Goal: Task Accomplishment & Management: Complete application form

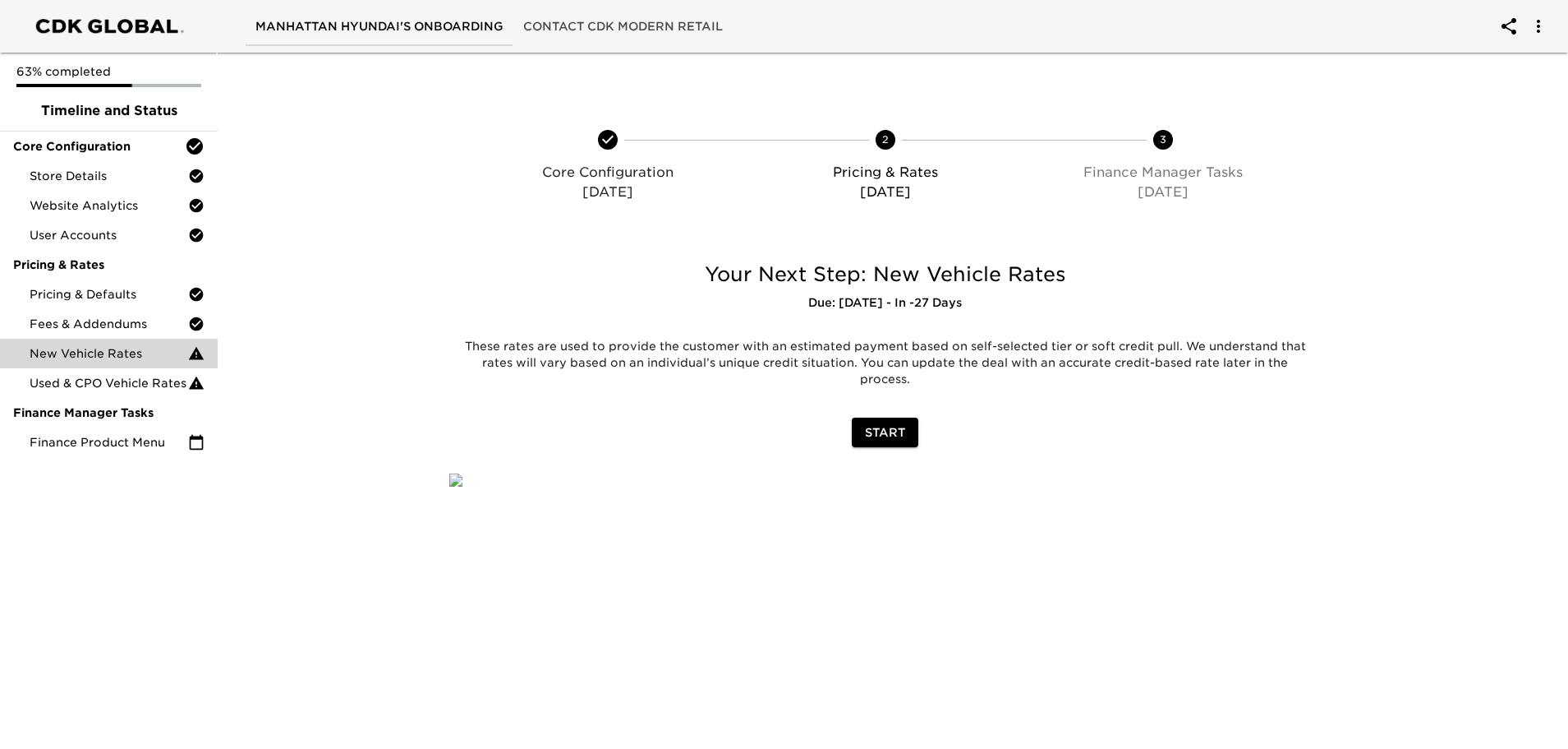
click at [110, 350] on span "New Vehicle Rates" at bounding box center [109, 353] width 158 height 16
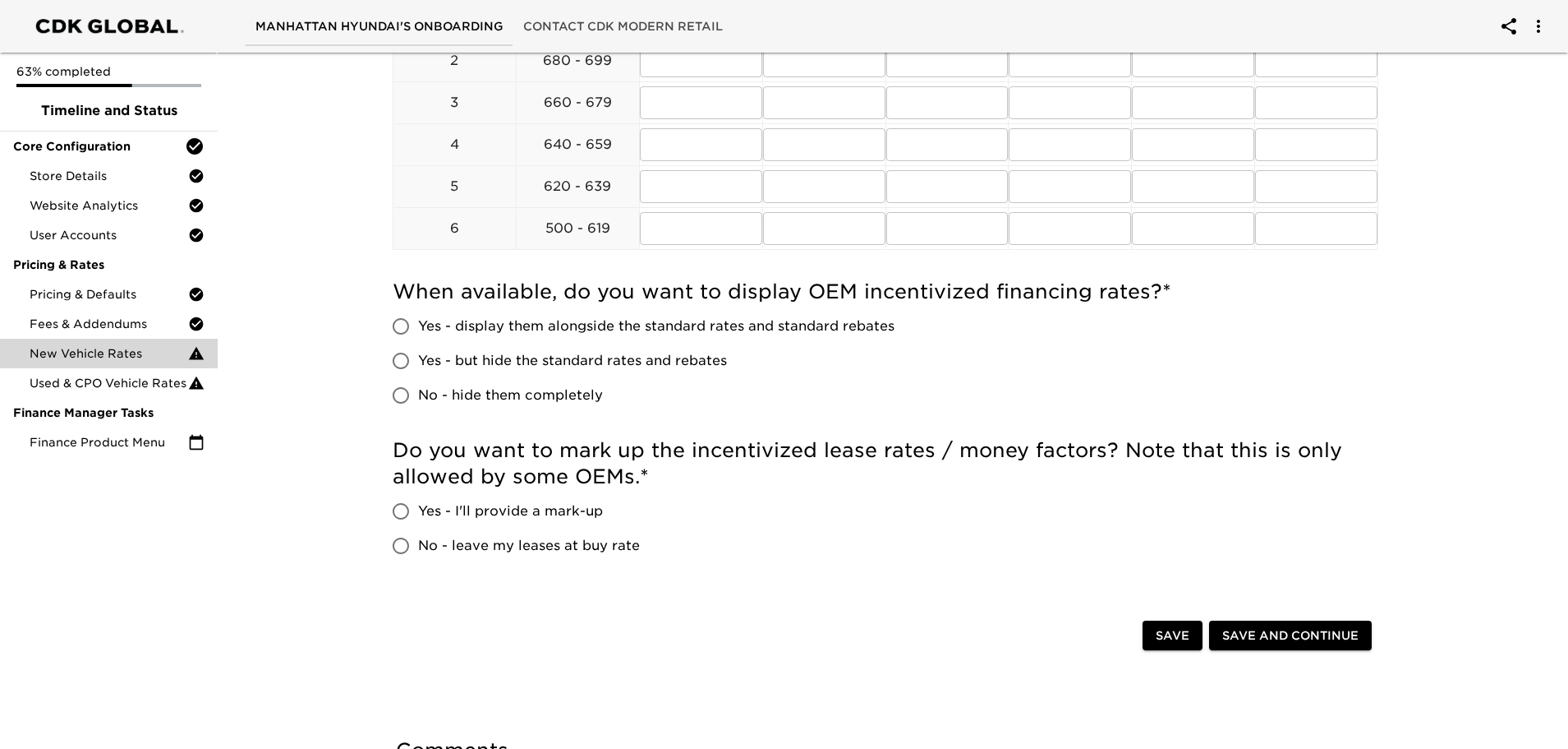
scroll to position [992, 0]
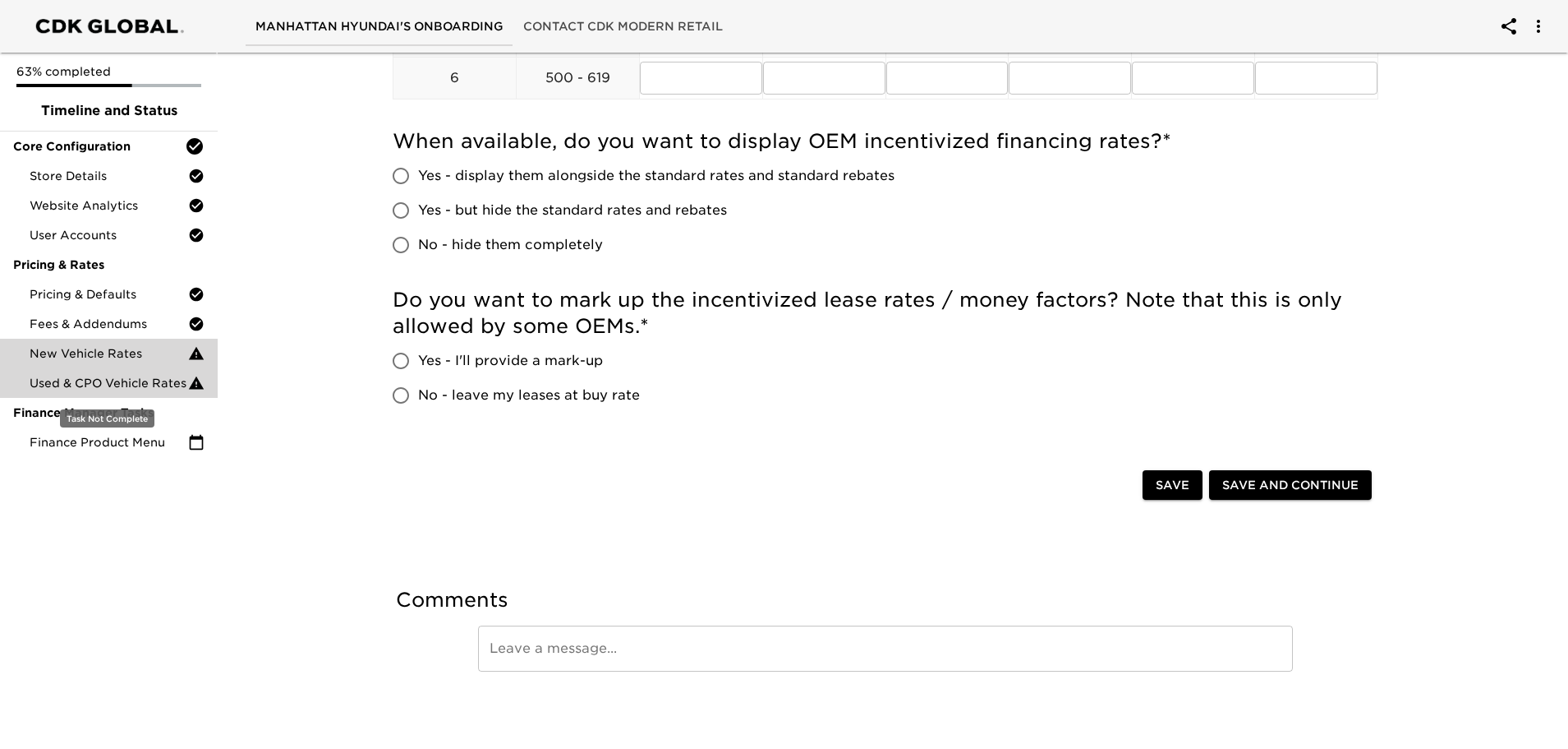
click at [144, 381] on span "Used & CPO Vehicle Rates" at bounding box center [109, 383] width 158 height 16
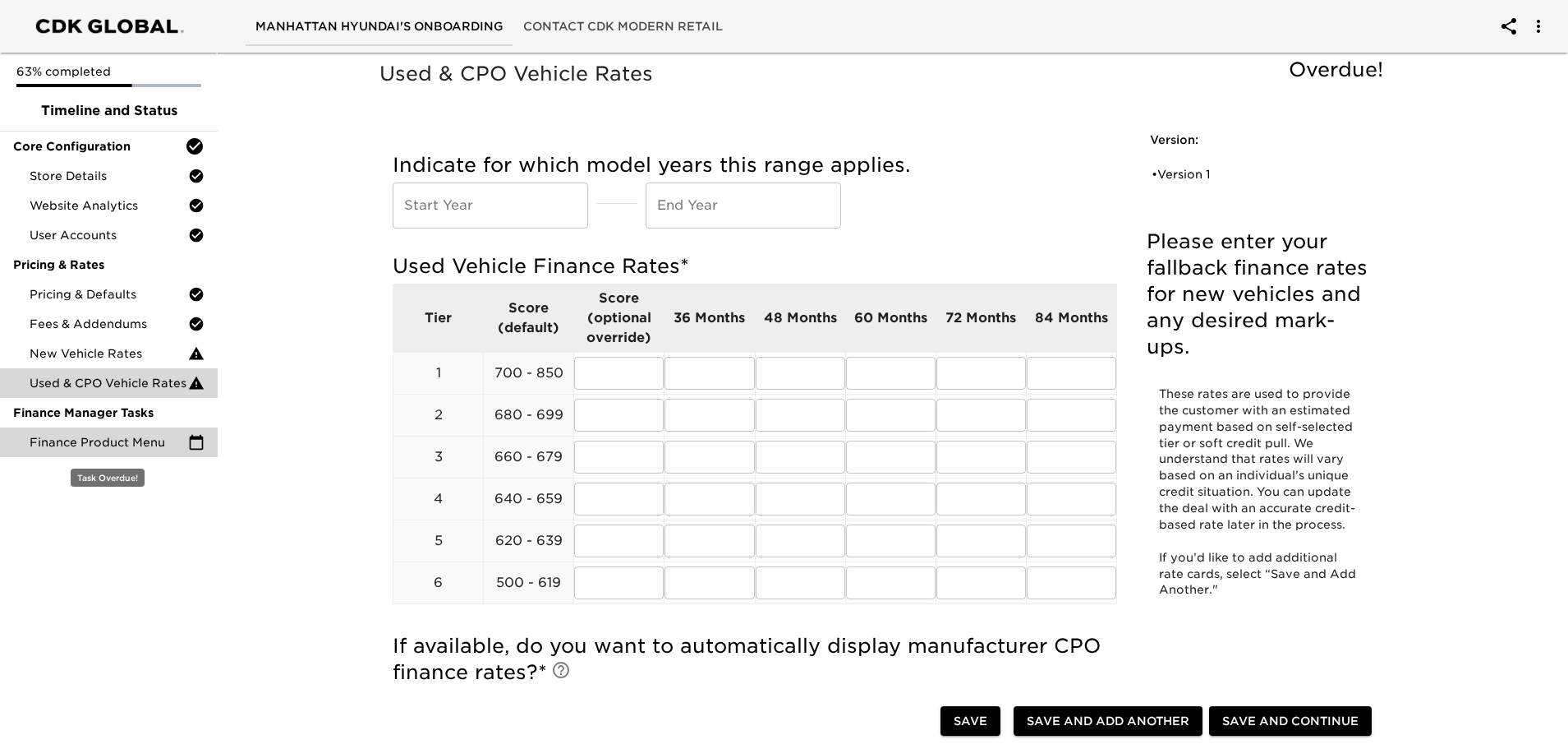
click at [130, 441] on span "Finance Product Menu" at bounding box center [109, 441] width 158 height 16
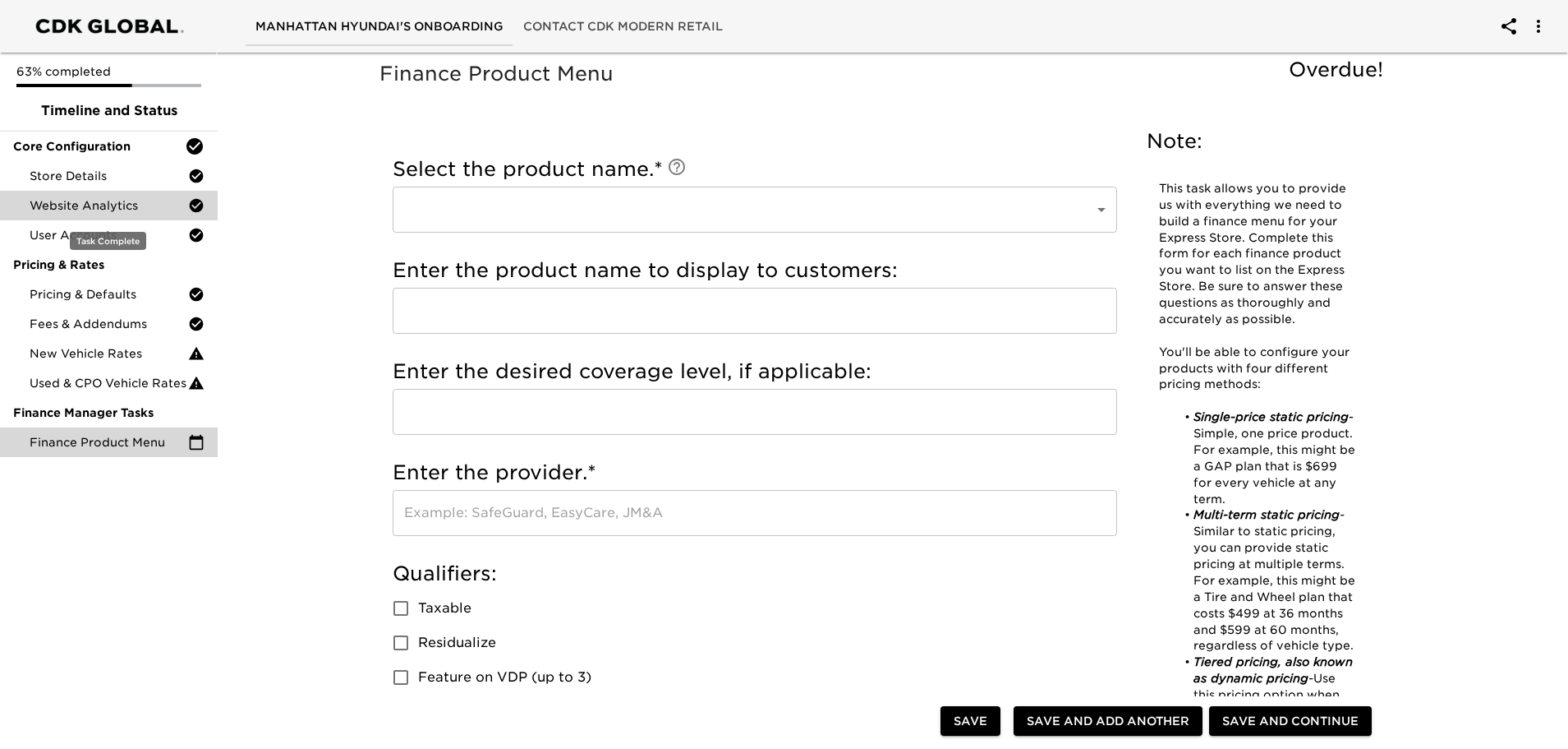
click at [155, 210] on span "Website Analytics" at bounding box center [109, 205] width 158 height 16
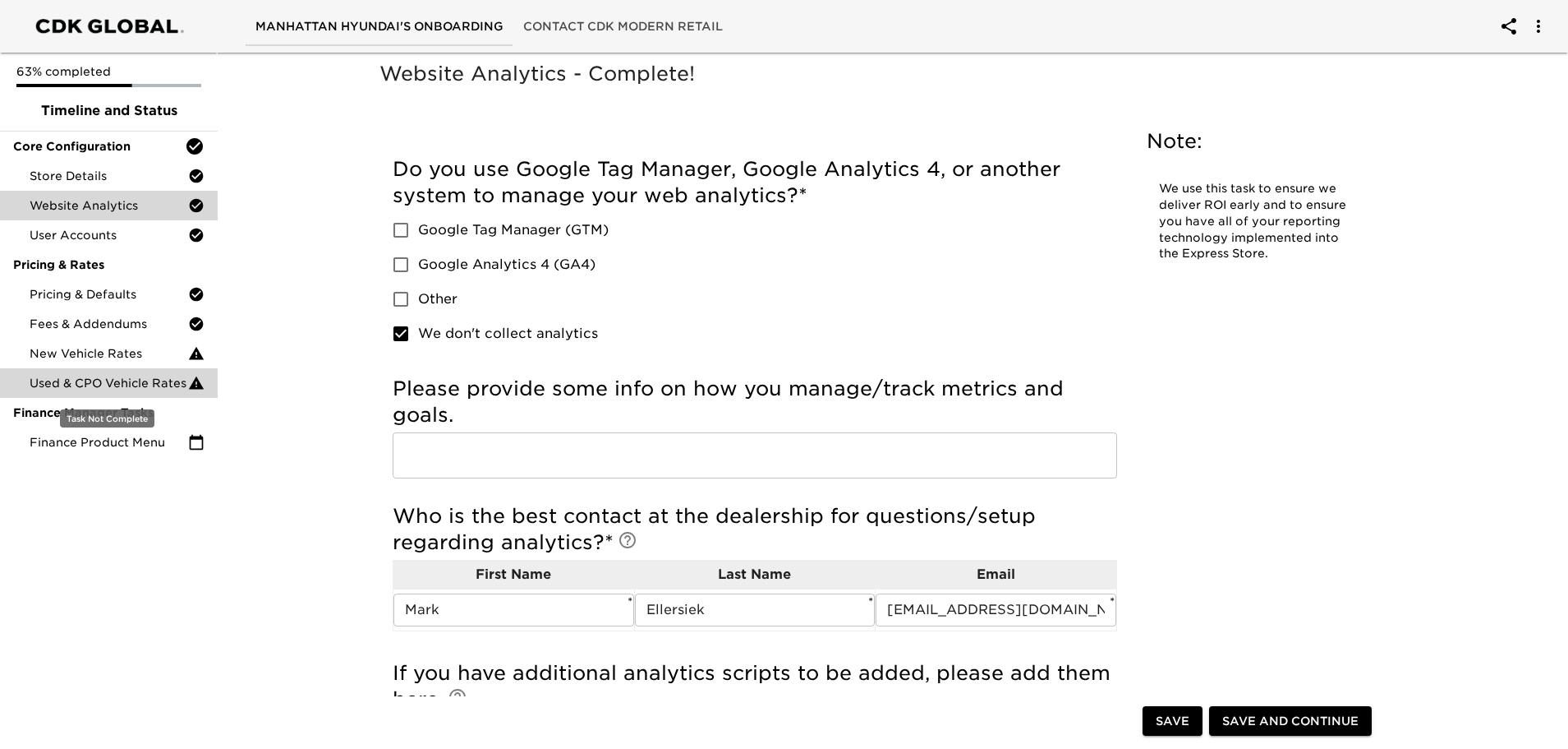
click at [138, 374] on div "Used & CPO Vehicle Rates" at bounding box center [109, 383] width 218 height 30
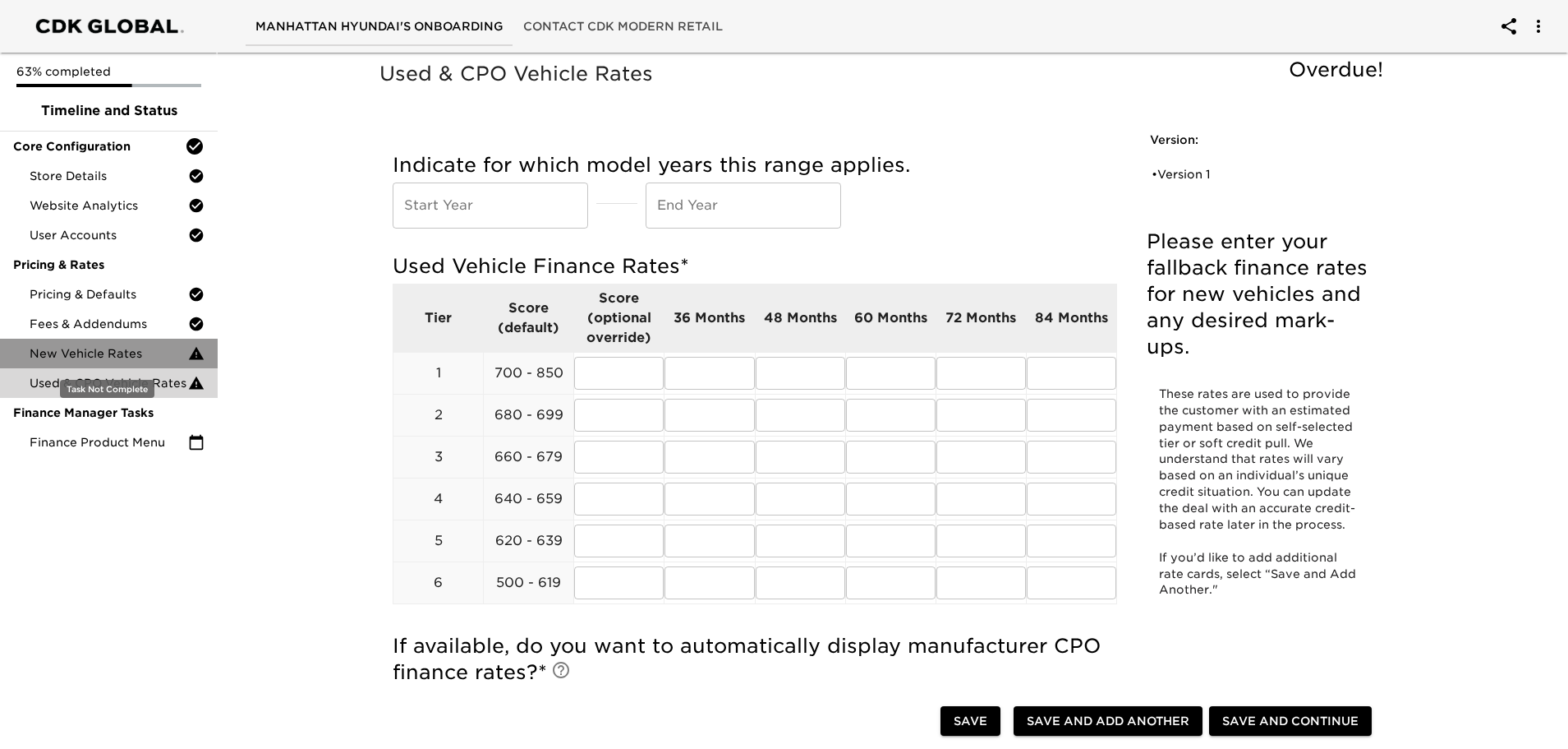
click at [136, 357] on span "New Vehicle Rates" at bounding box center [109, 353] width 158 height 16
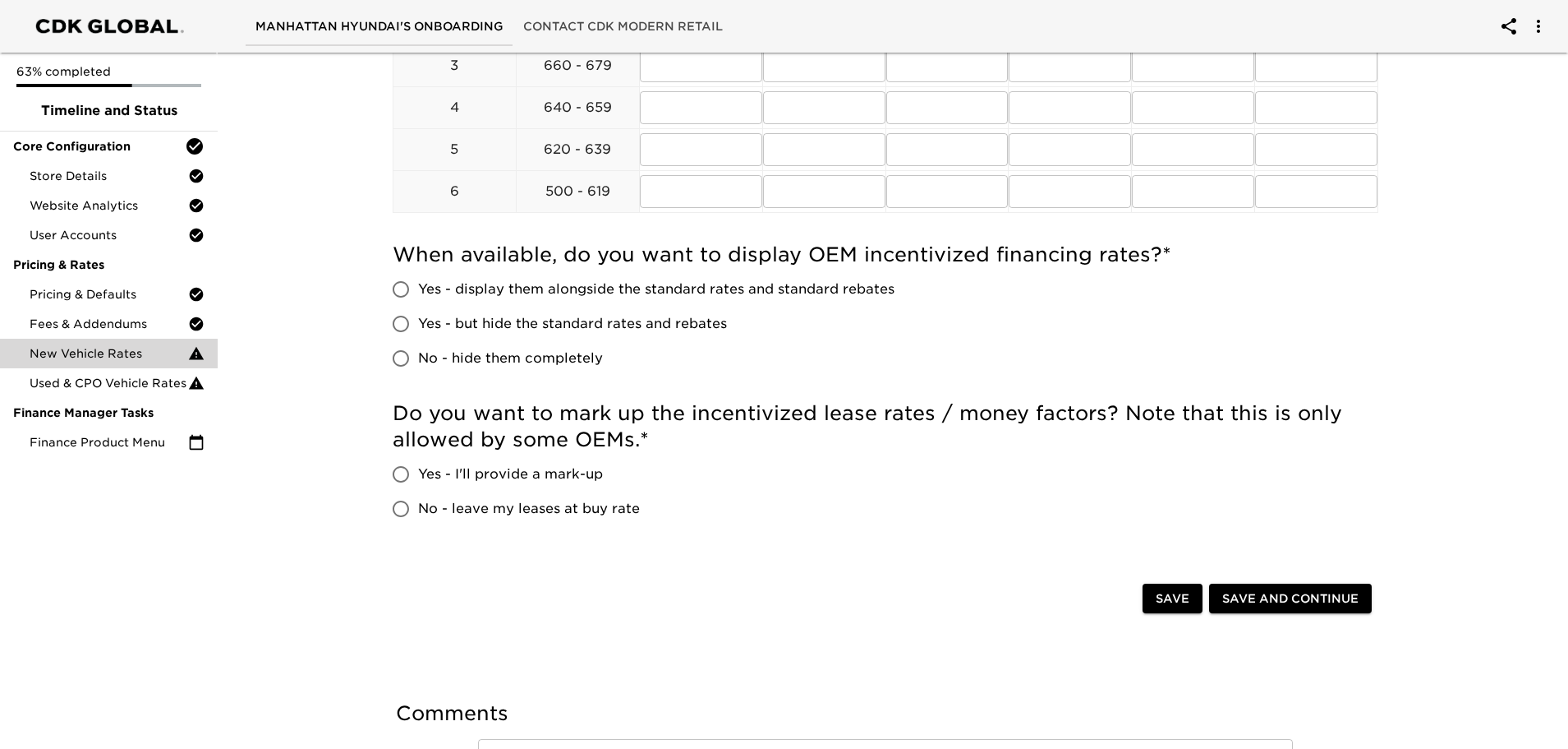
scroll to position [904, 0]
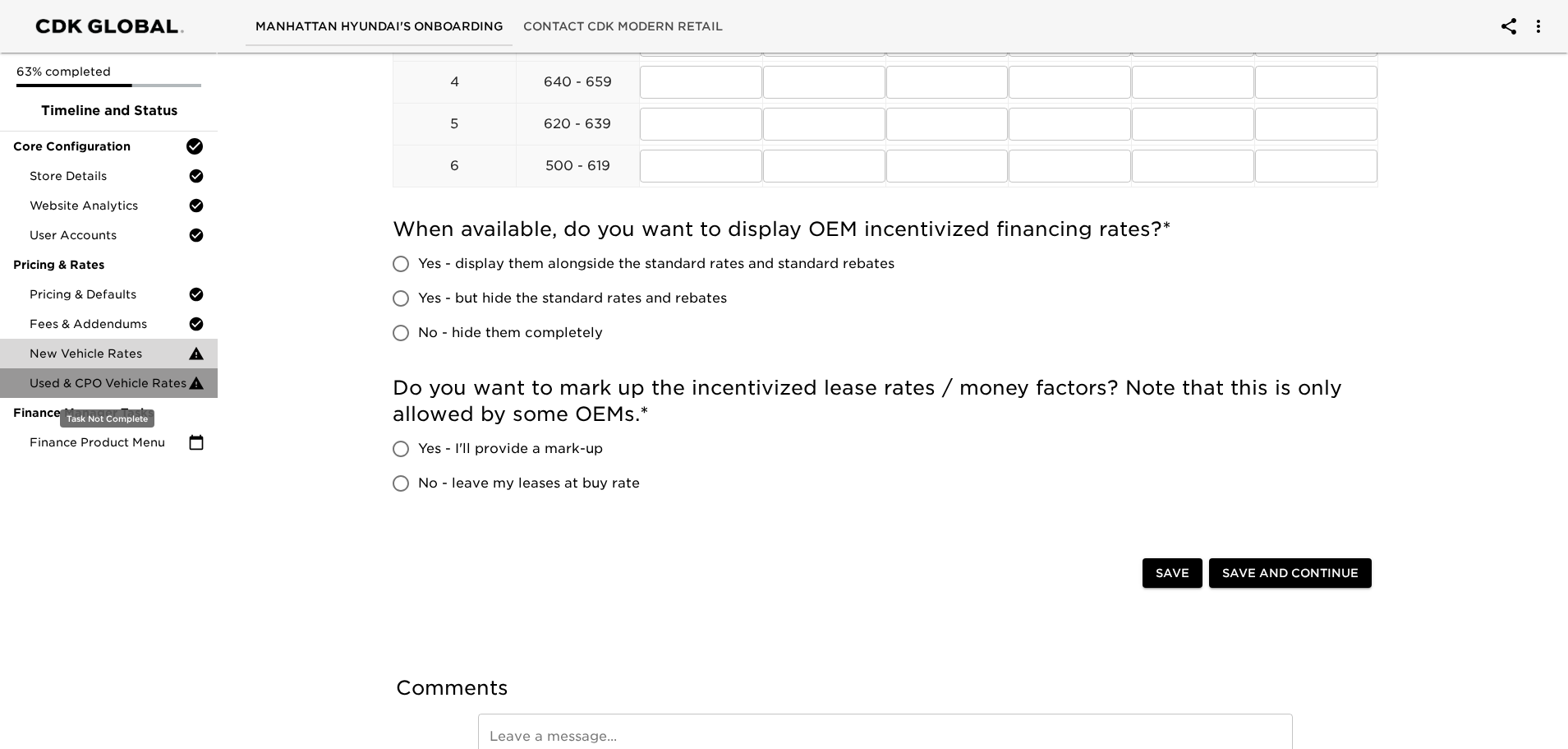
click at [120, 379] on span "Used & CPO Vehicle Rates" at bounding box center [109, 383] width 158 height 16
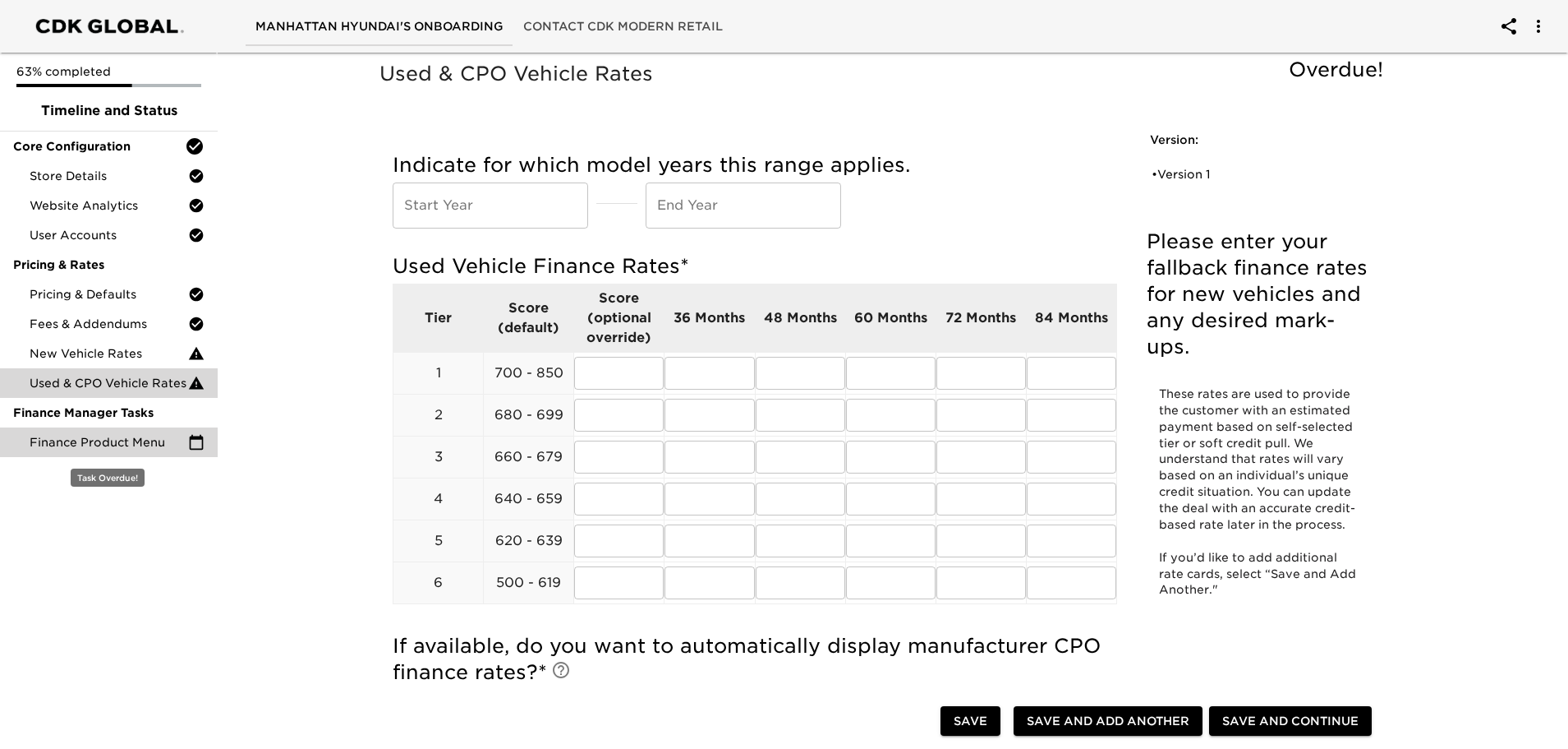
click at [95, 445] on span "Finance Product Menu" at bounding box center [109, 441] width 158 height 16
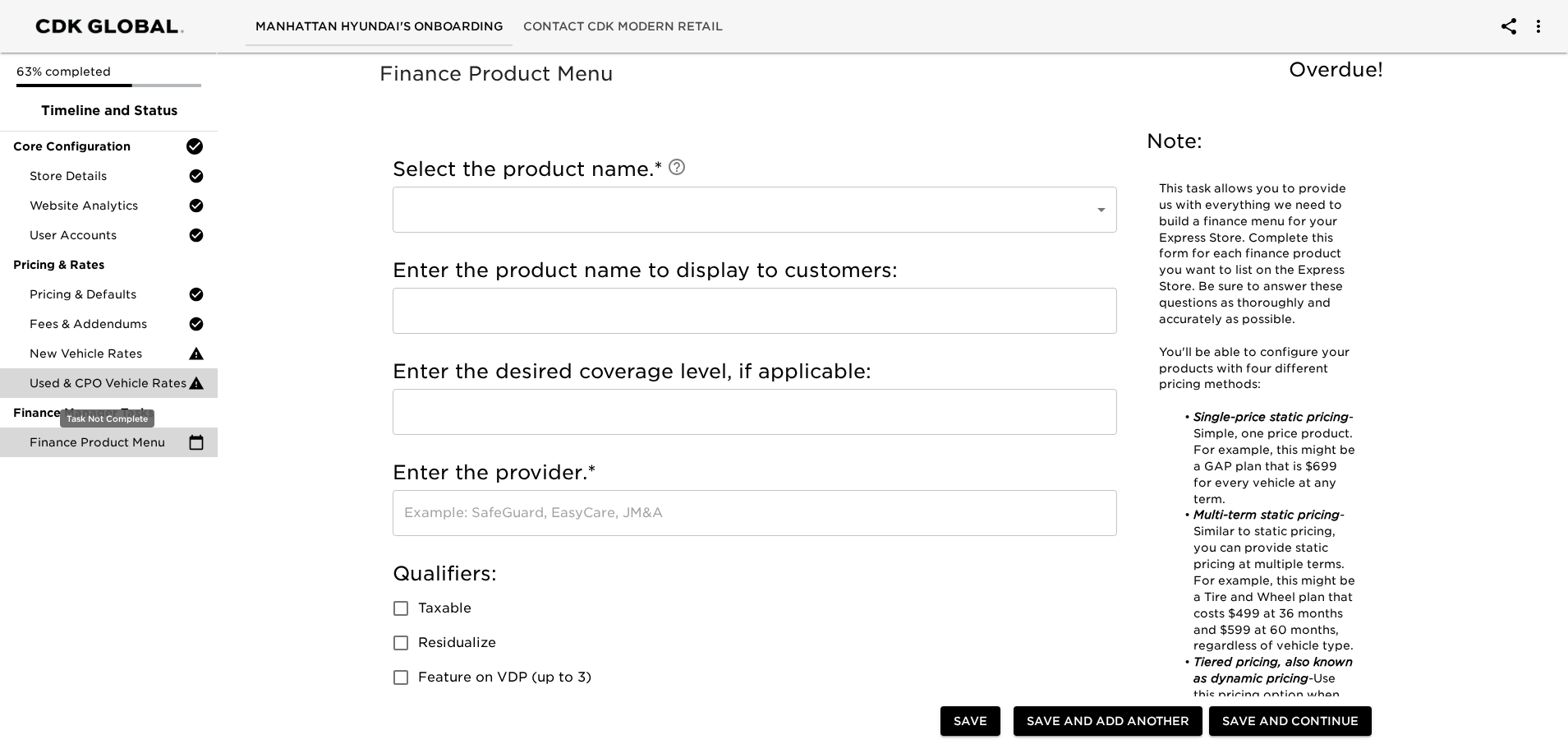
click at [109, 374] on div "Used & CPO Vehicle Rates" at bounding box center [109, 383] width 218 height 30
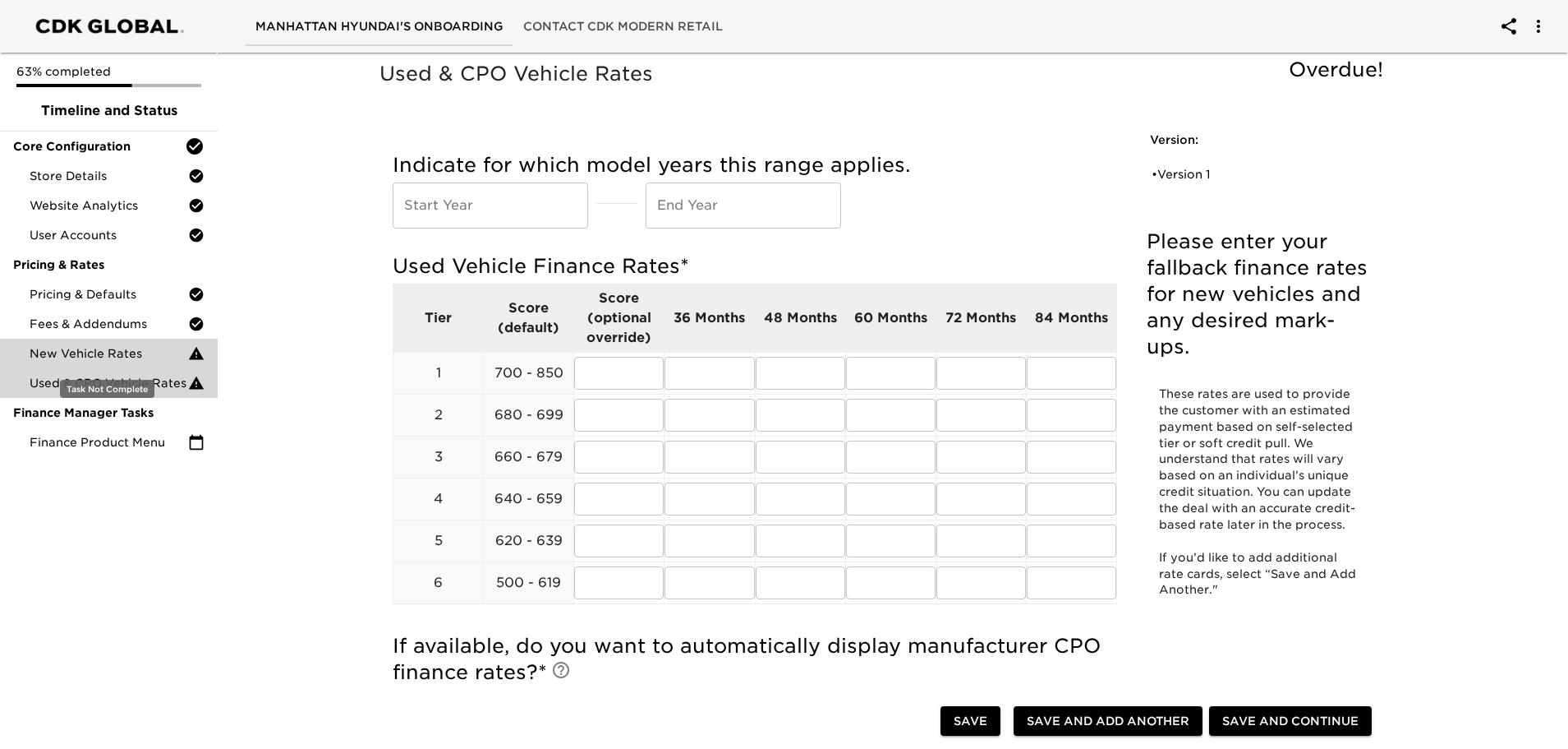
click at [122, 356] on span "New Vehicle Rates" at bounding box center [109, 353] width 158 height 16
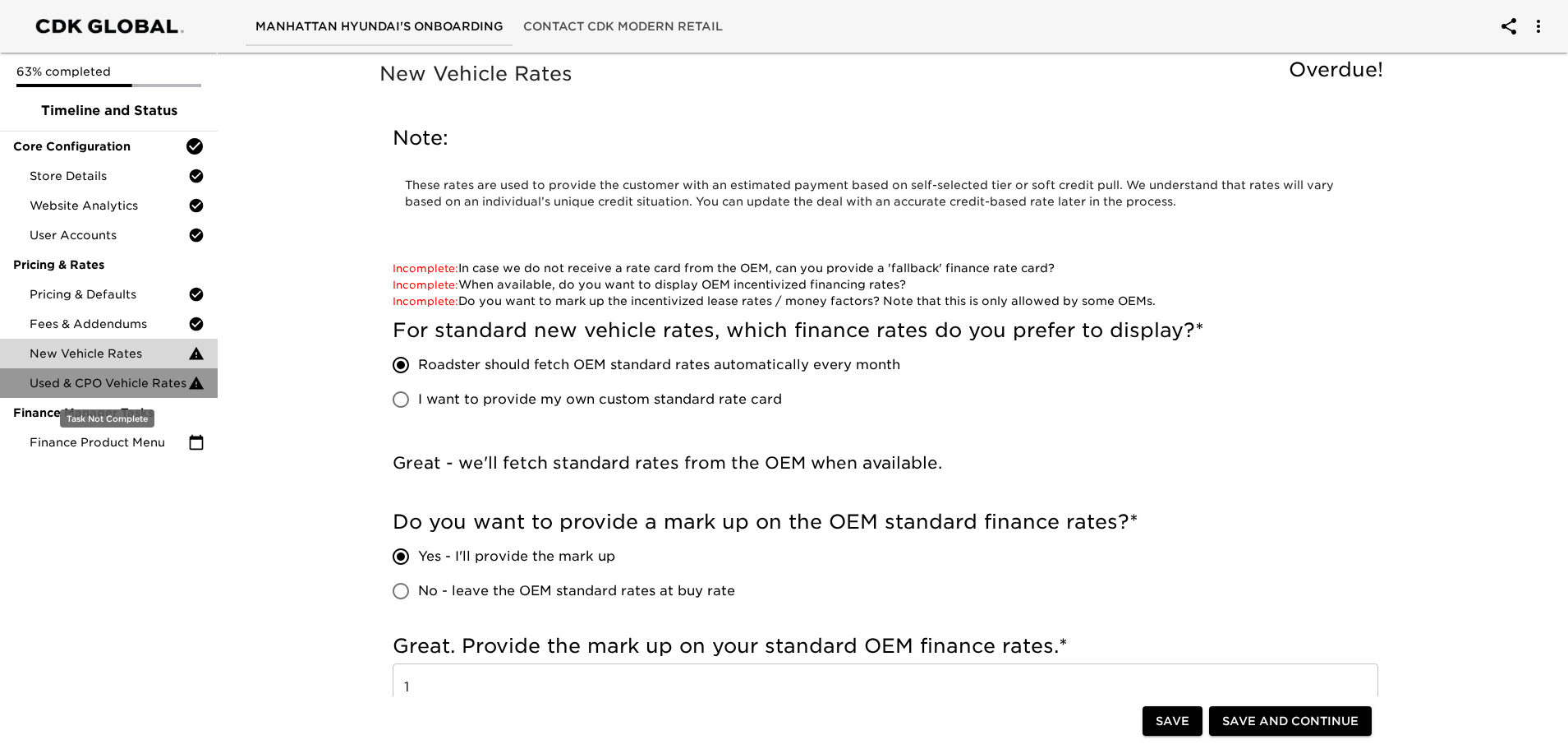
click at [140, 387] on span "Used & CPO Vehicle Rates" at bounding box center [109, 383] width 158 height 16
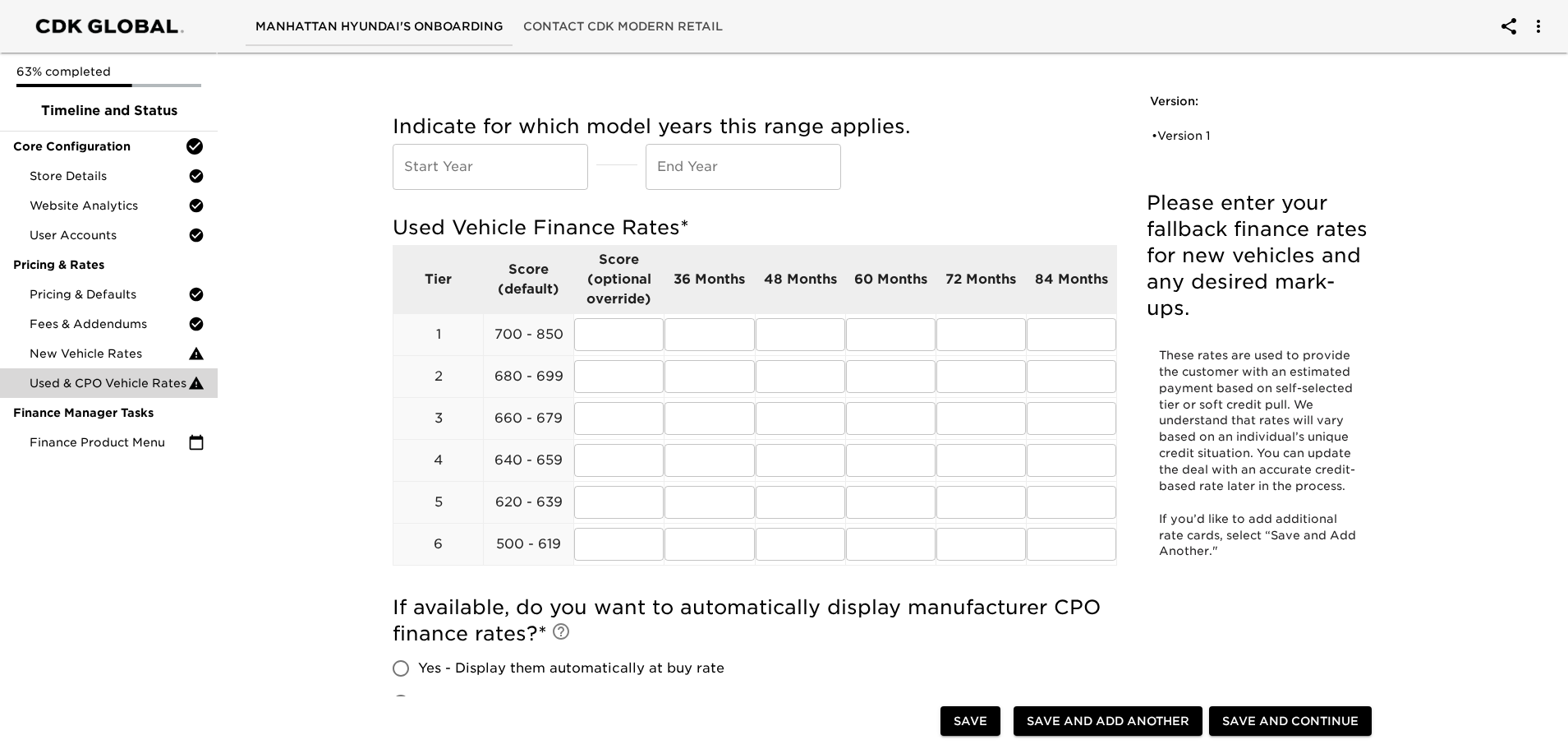
scroll to position [8, 0]
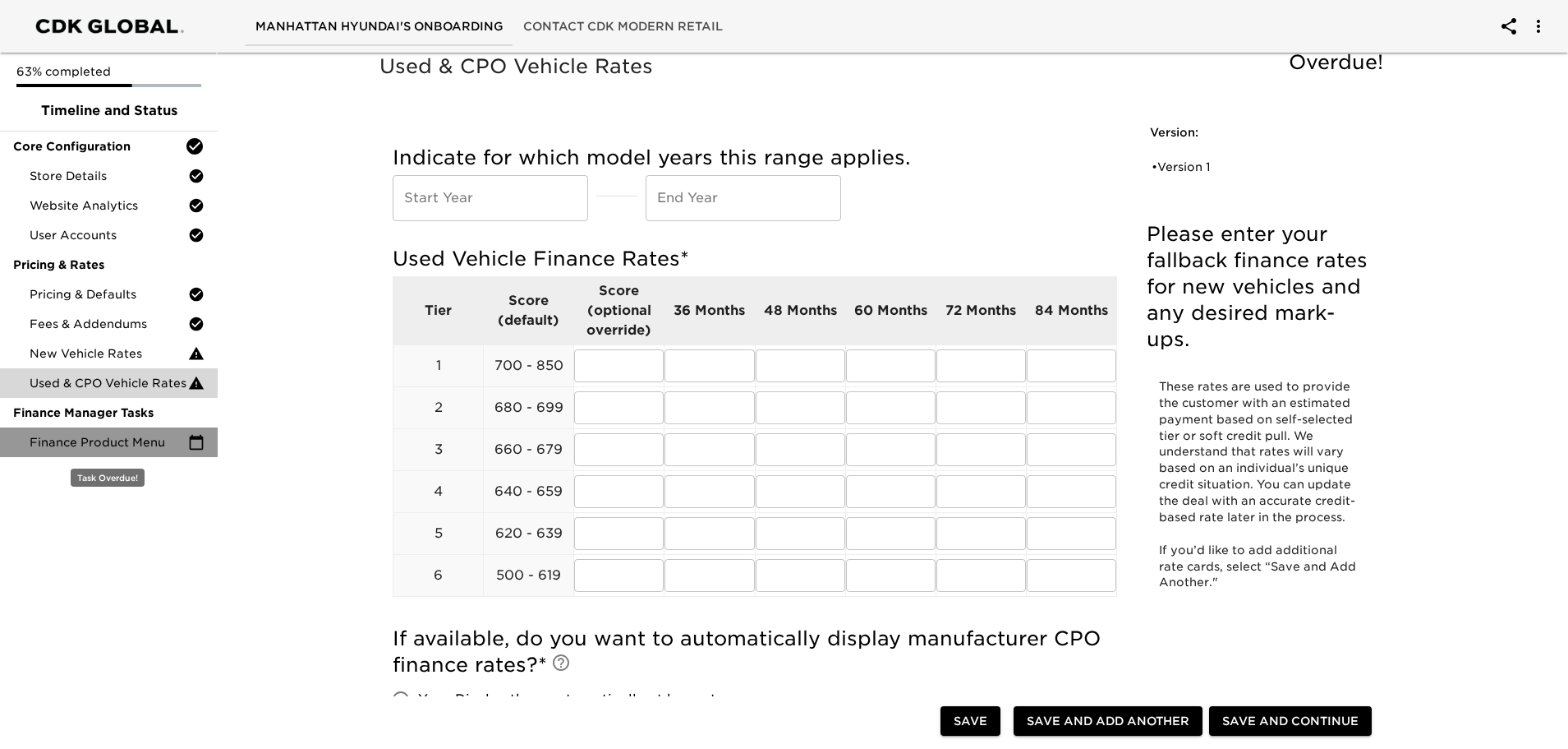
click at [91, 442] on span "Finance Product Menu" at bounding box center [109, 441] width 158 height 16
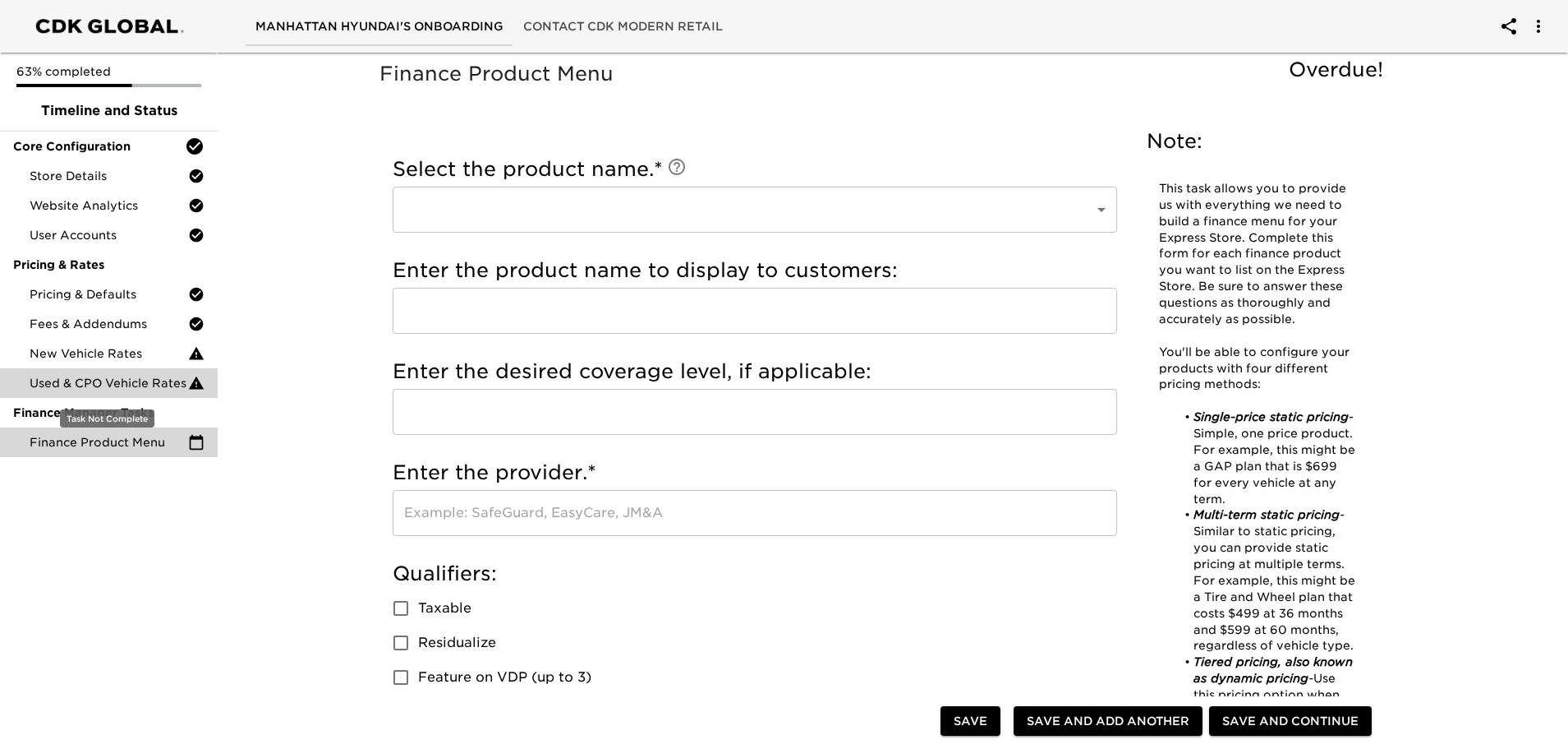
click at [94, 377] on span "Used & CPO Vehicle Rates" at bounding box center [109, 383] width 158 height 16
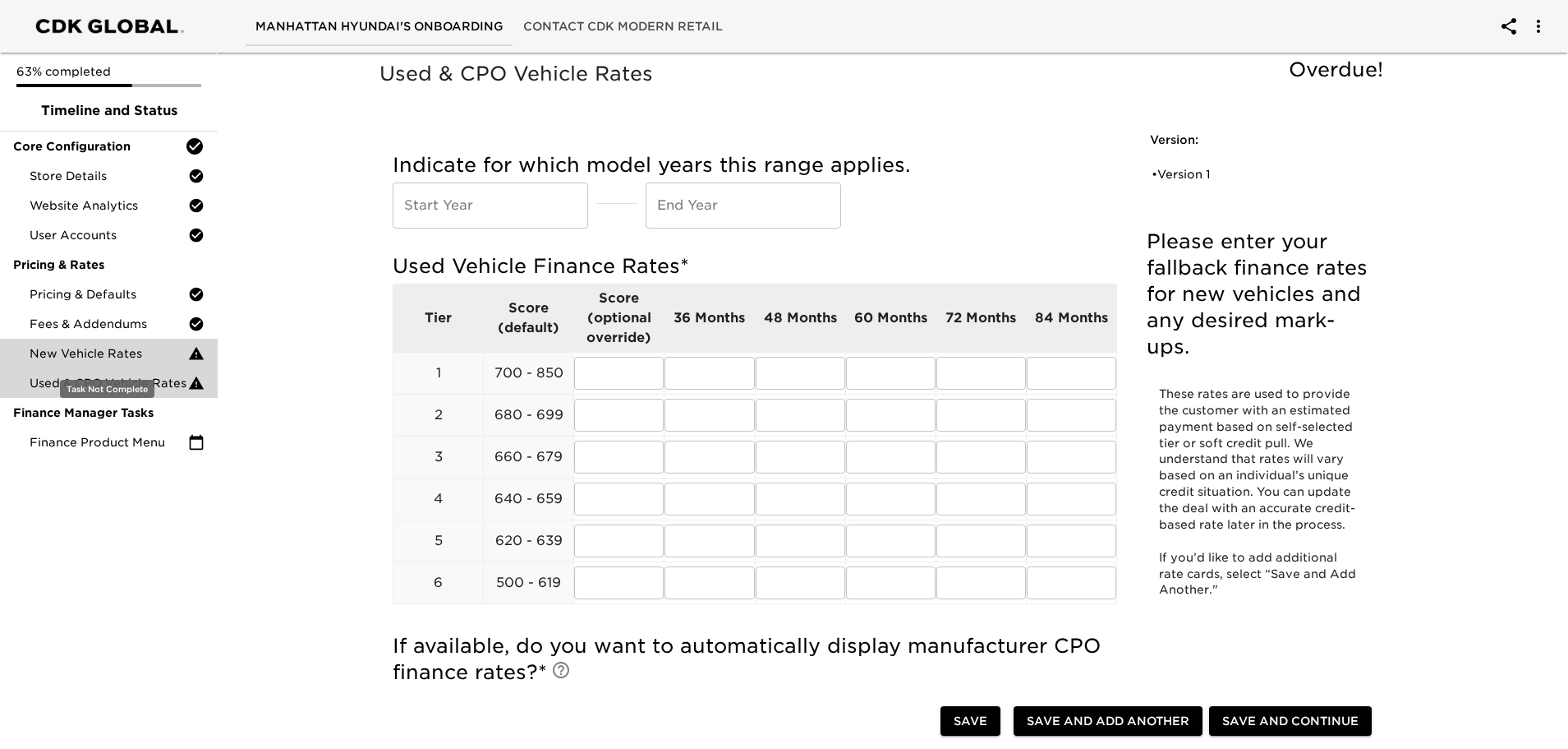
click at [106, 356] on span "New Vehicle Rates" at bounding box center [109, 353] width 158 height 16
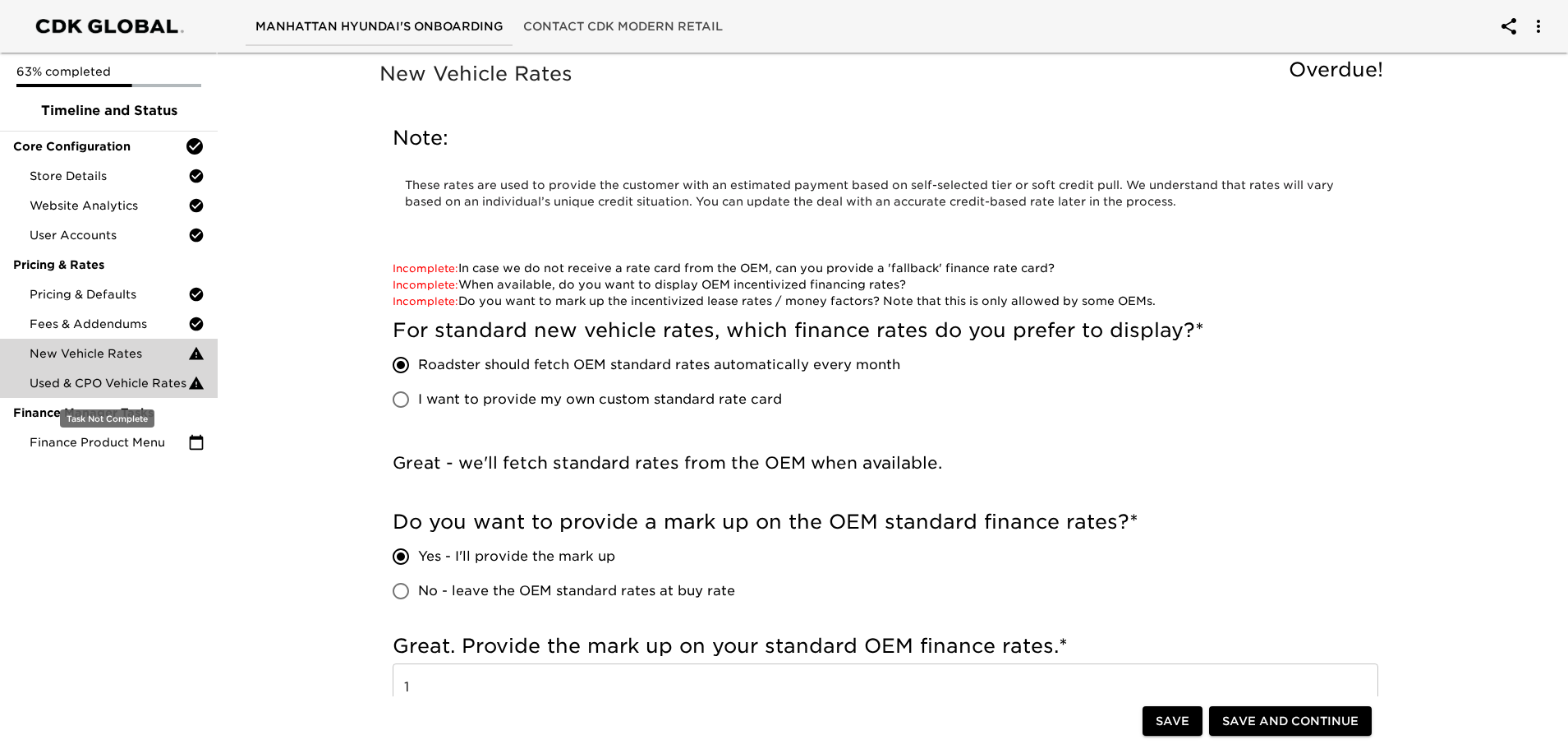
click at [127, 389] on span "Used & CPO Vehicle Rates" at bounding box center [109, 383] width 158 height 16
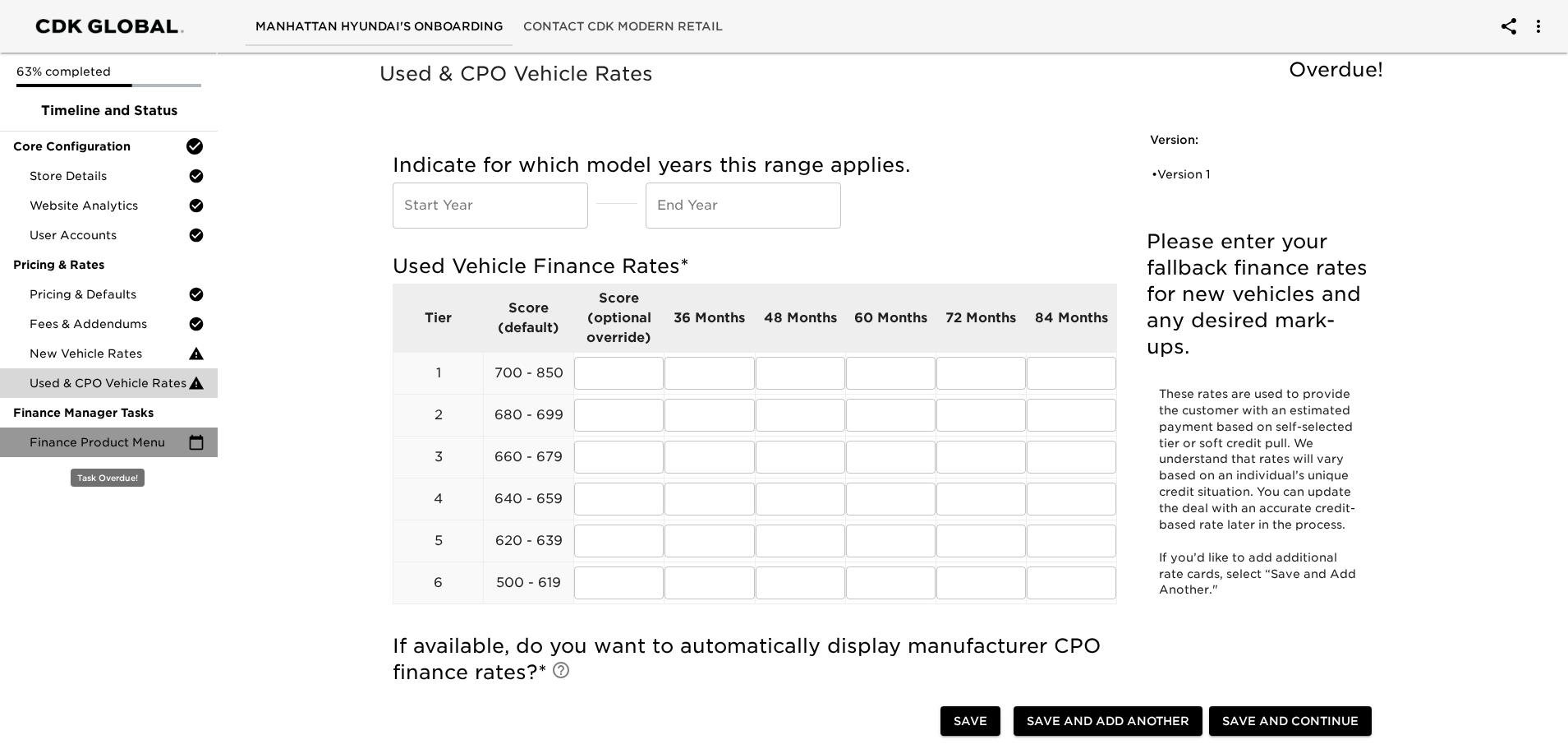
click at [125, 443] on span "Finance Product Menu" at bounding box center [109, 441] width 158 height 16
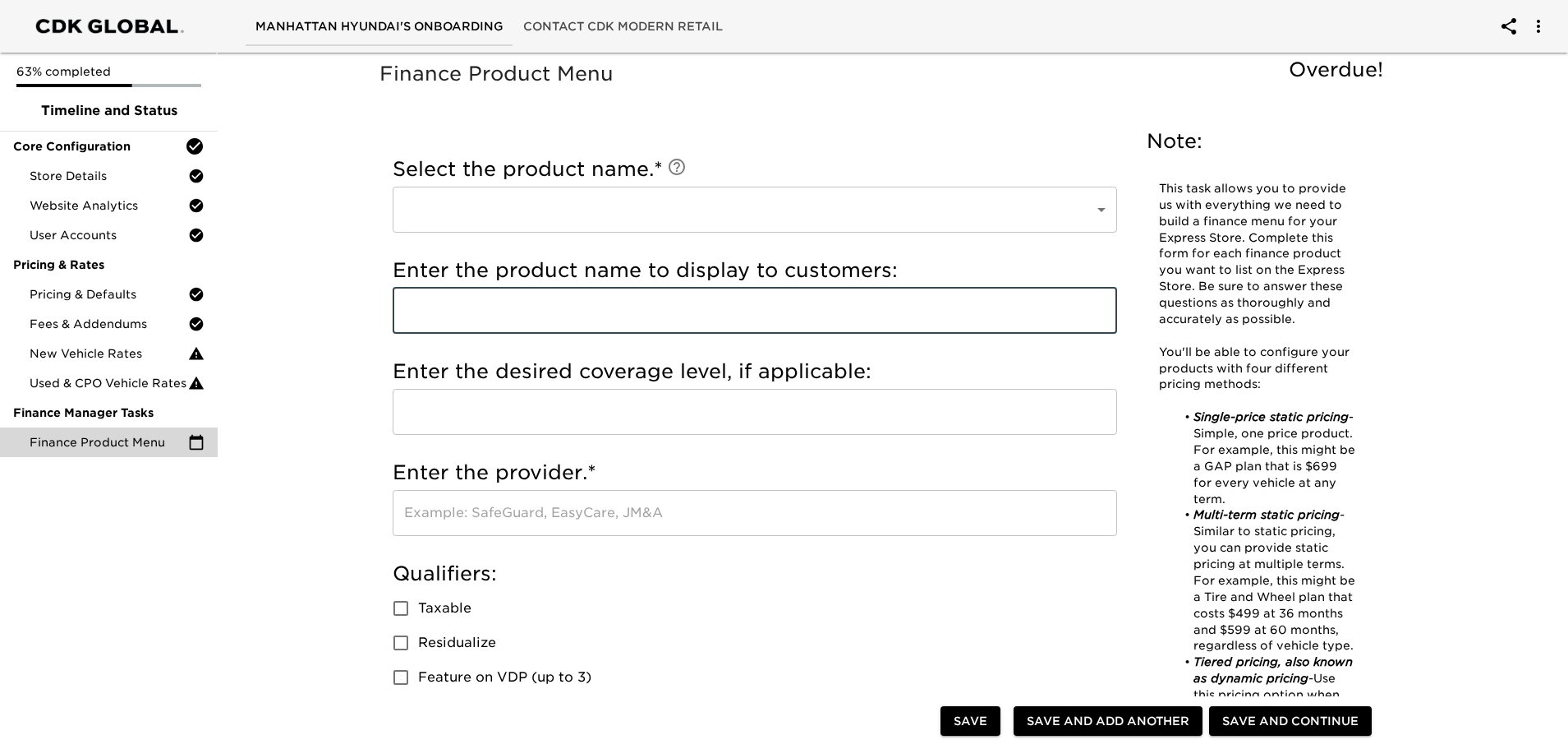
click at [642, 309] on input "text" at bounding box center [755, 311] width 725 height 46
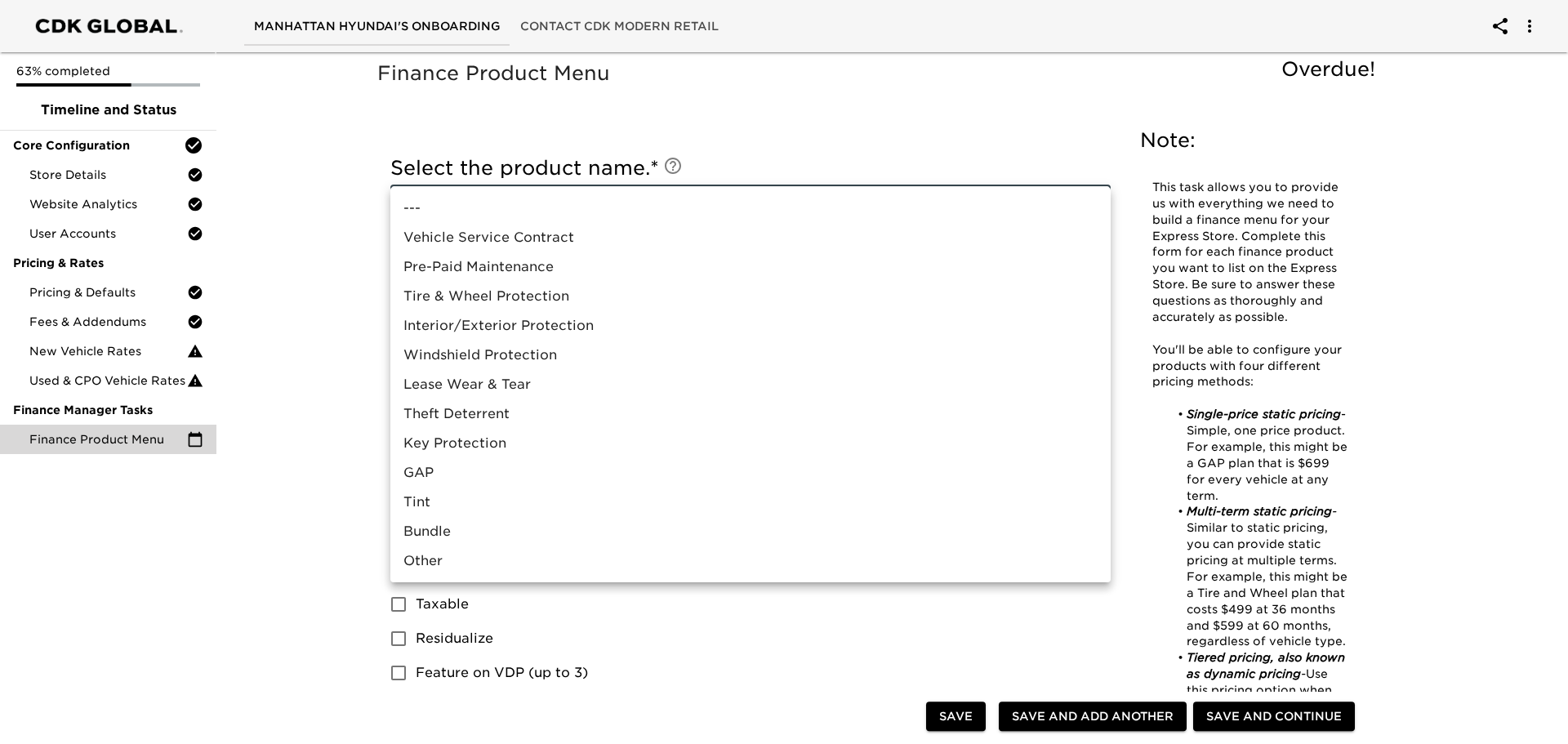
click at [534, 245] on li "Vehicle Service Contract" at bounding box center [750, 237] width 721 height 30
type input "Vehicle Service Contract"
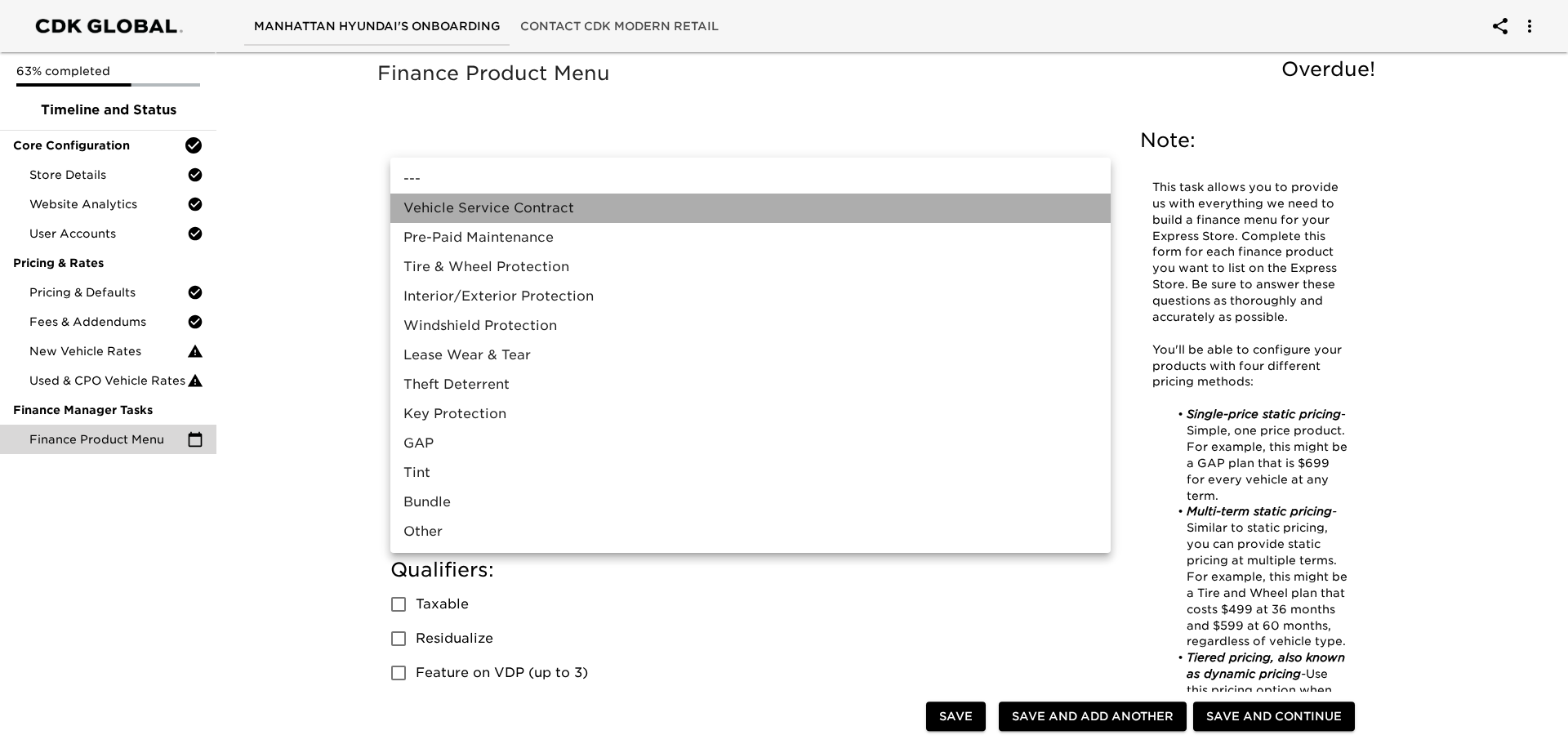
click at [455, 198] on li "Vehicle Service Contract" at bounding box center [750, 208] width 721 height 30
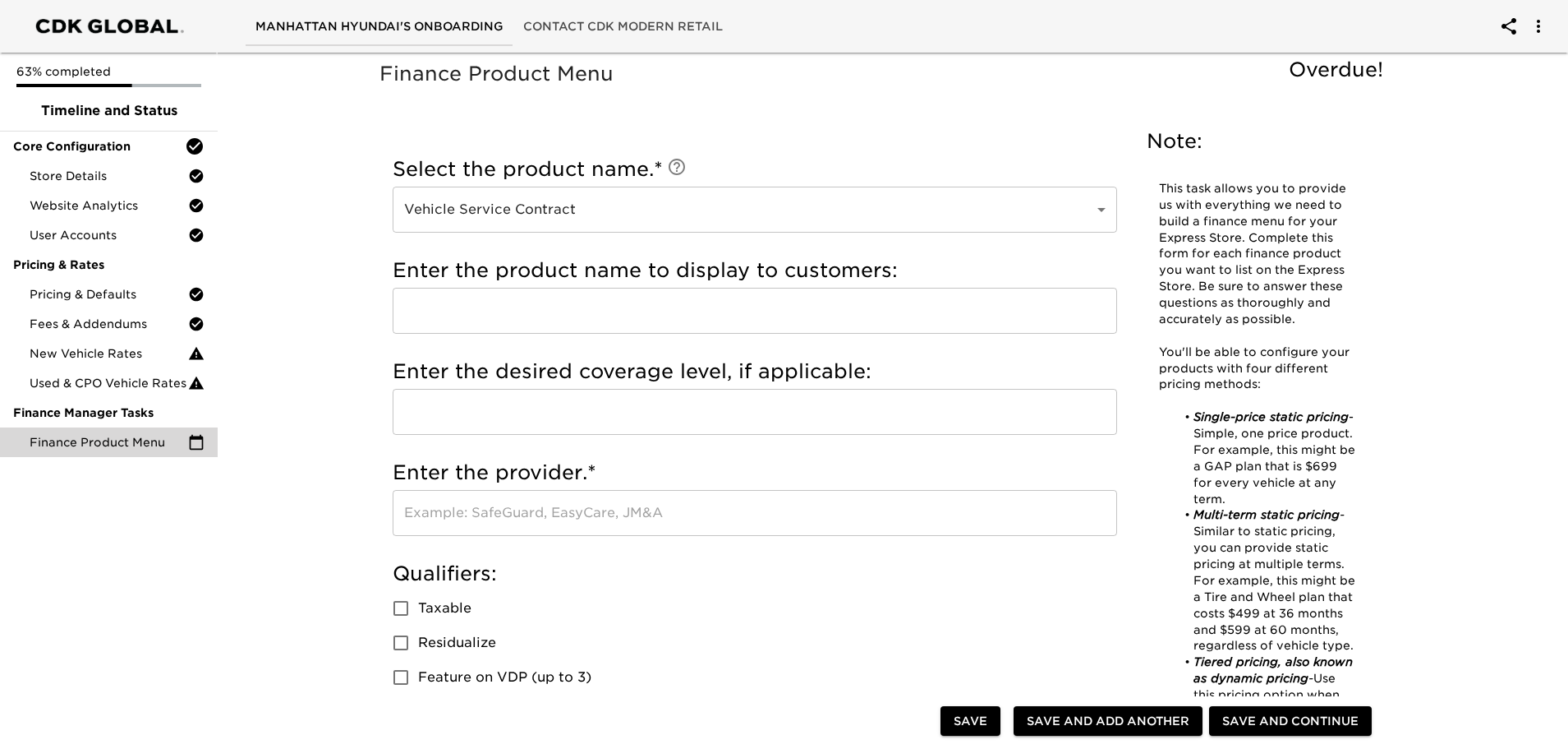
click at [721, 109] on div "Finance Product Menu Overdue!" at bounding box center [886, 87] width 1019 height 58
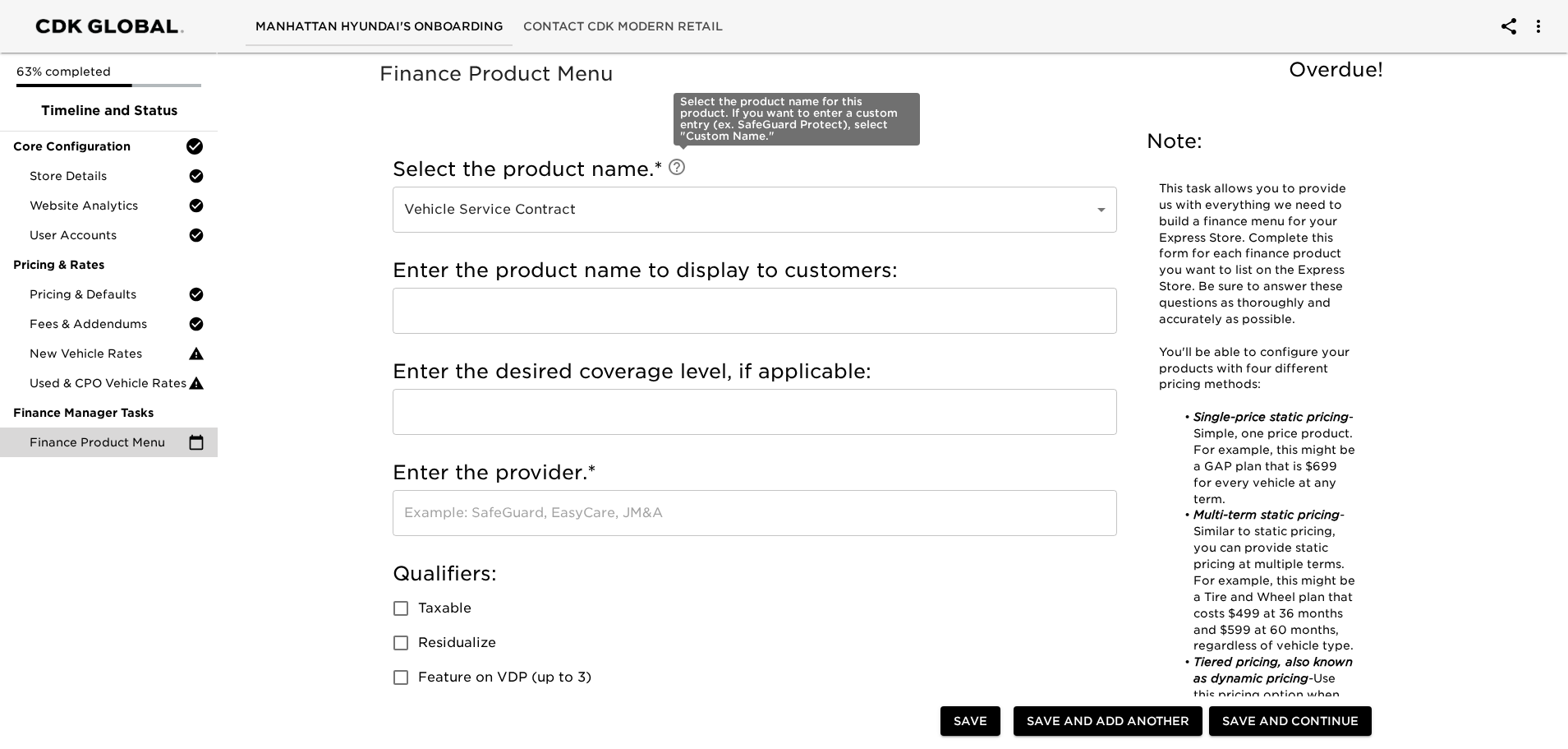
click at [686, 164] on icon at bounding box center [676, 166] width 20 height 20
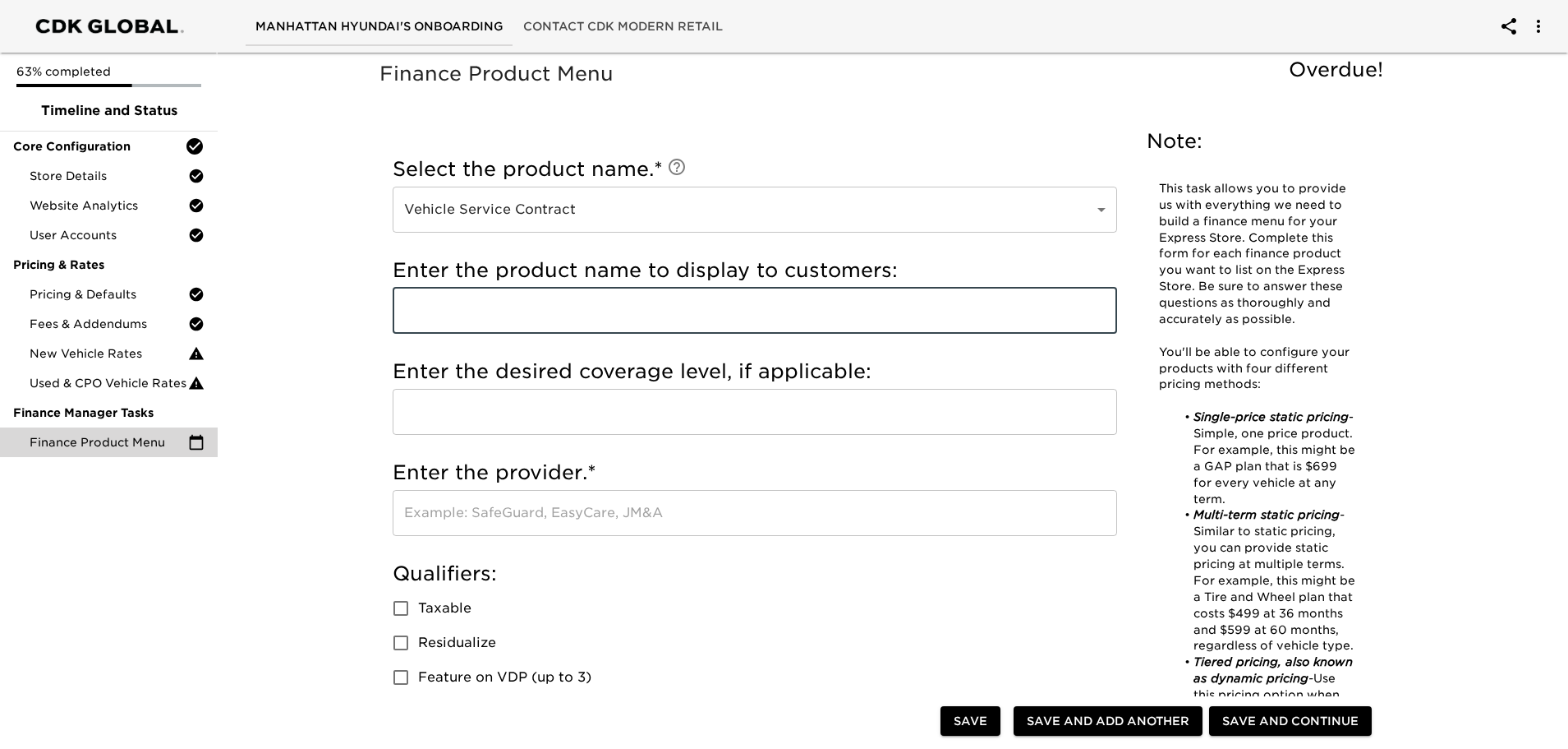
click at [648, 321] on input "text" at bounding box center [755, 311] width 725 height 46
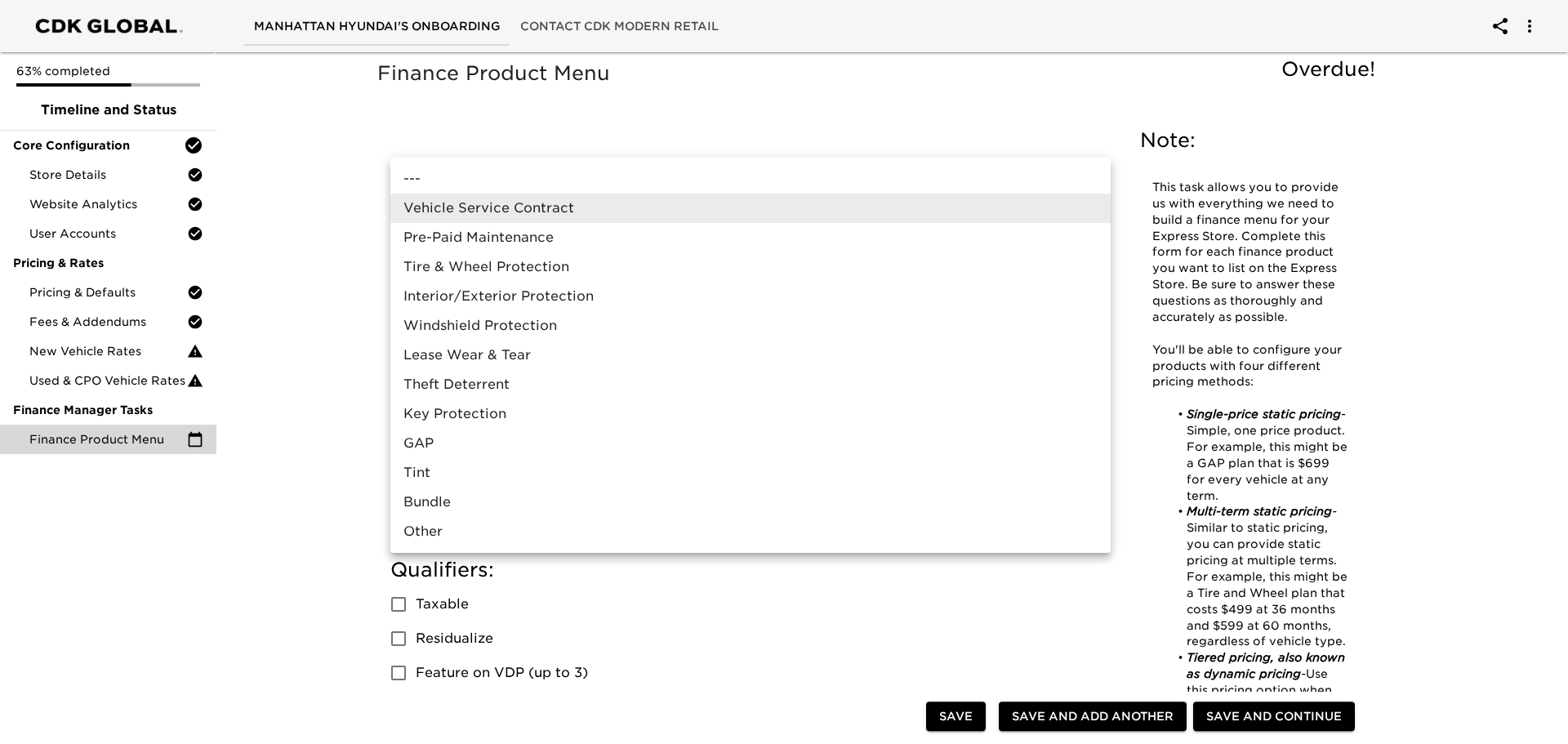
click at [340, 221] on div at bounding box center [784, 372] width 1568 height 744
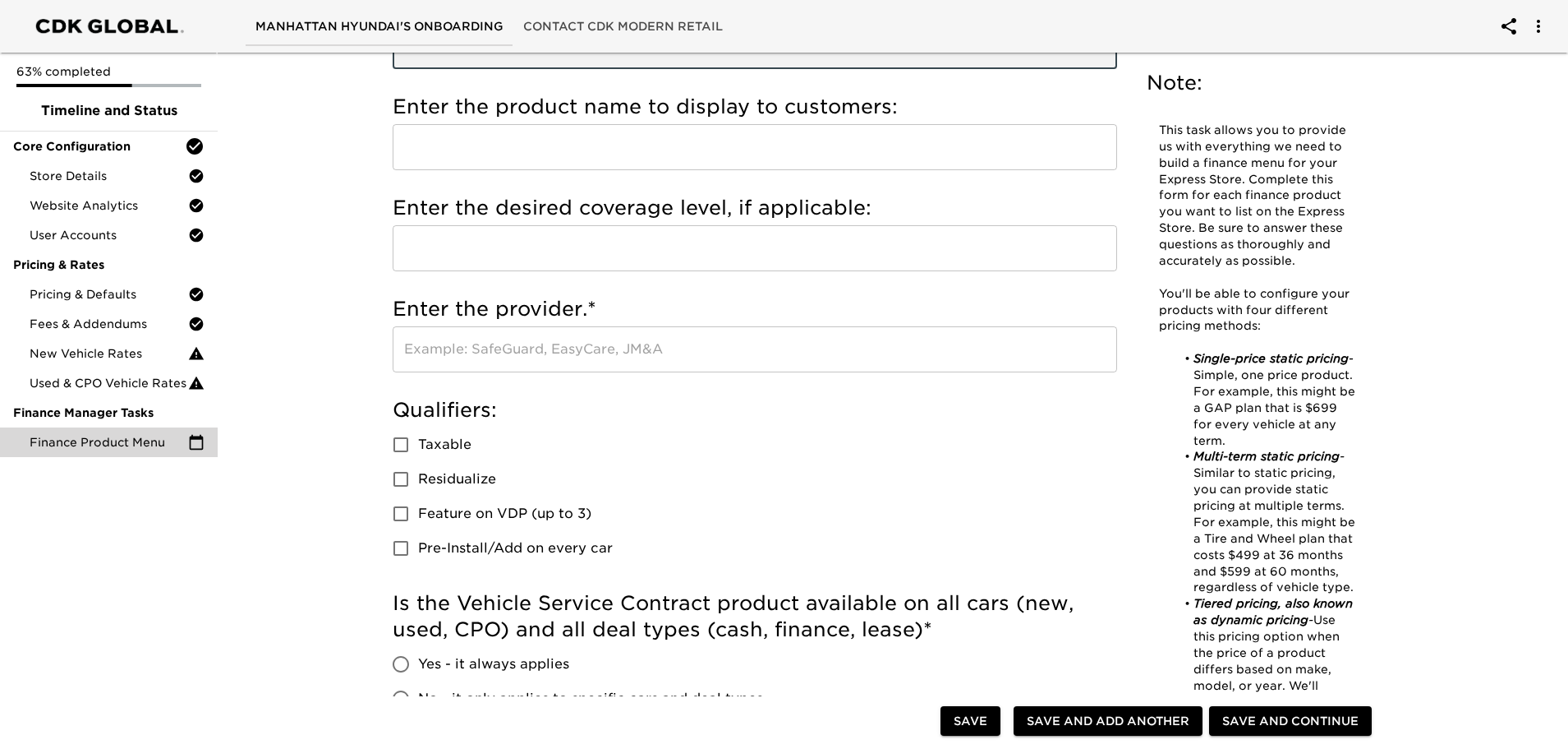
scroll to position [164, 0]
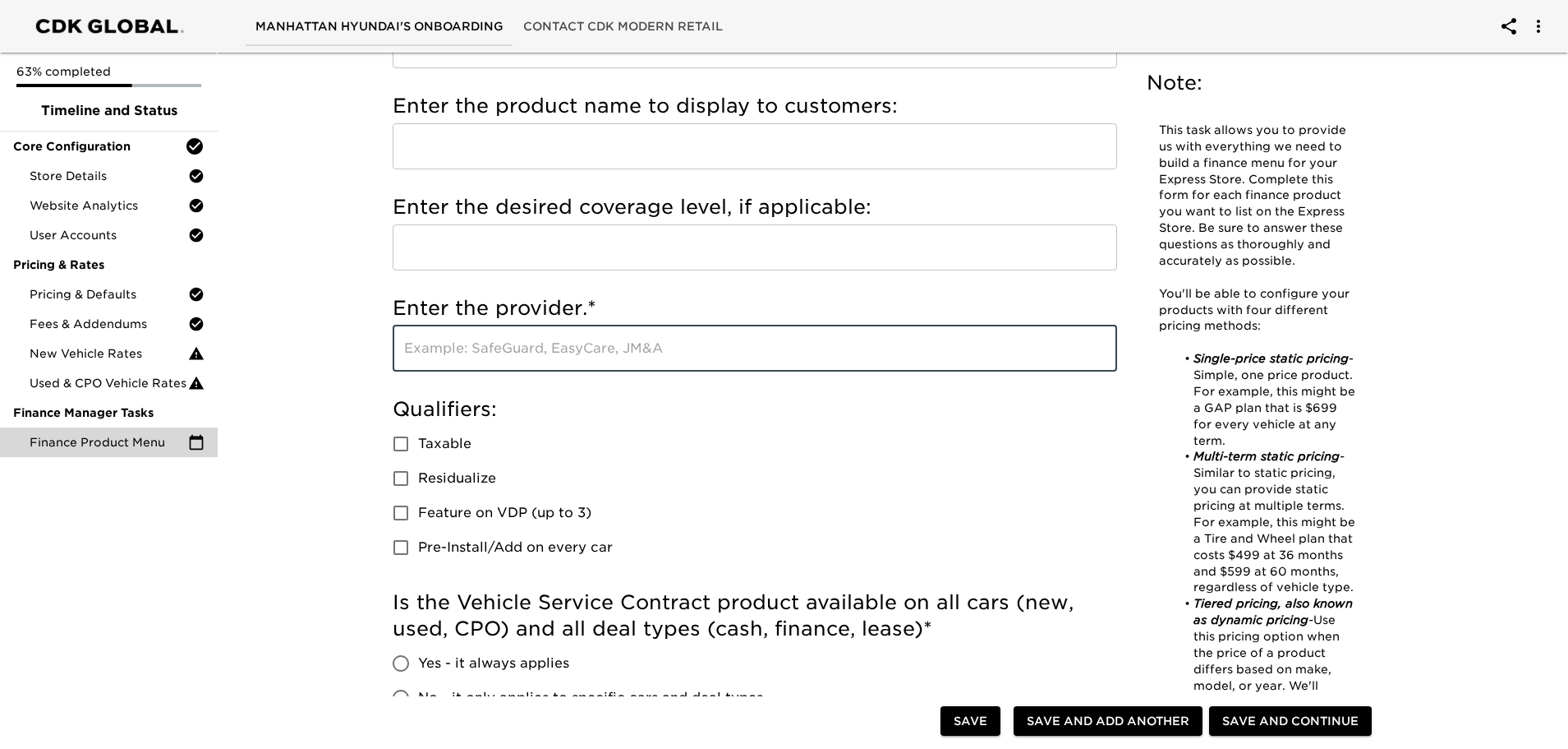
click at [537, 355] on input "text" at bounding box center [755, 349] width 725 height 46
click at [677, 233] on input "text" at bounding box center [755, 247] width 725 height 46
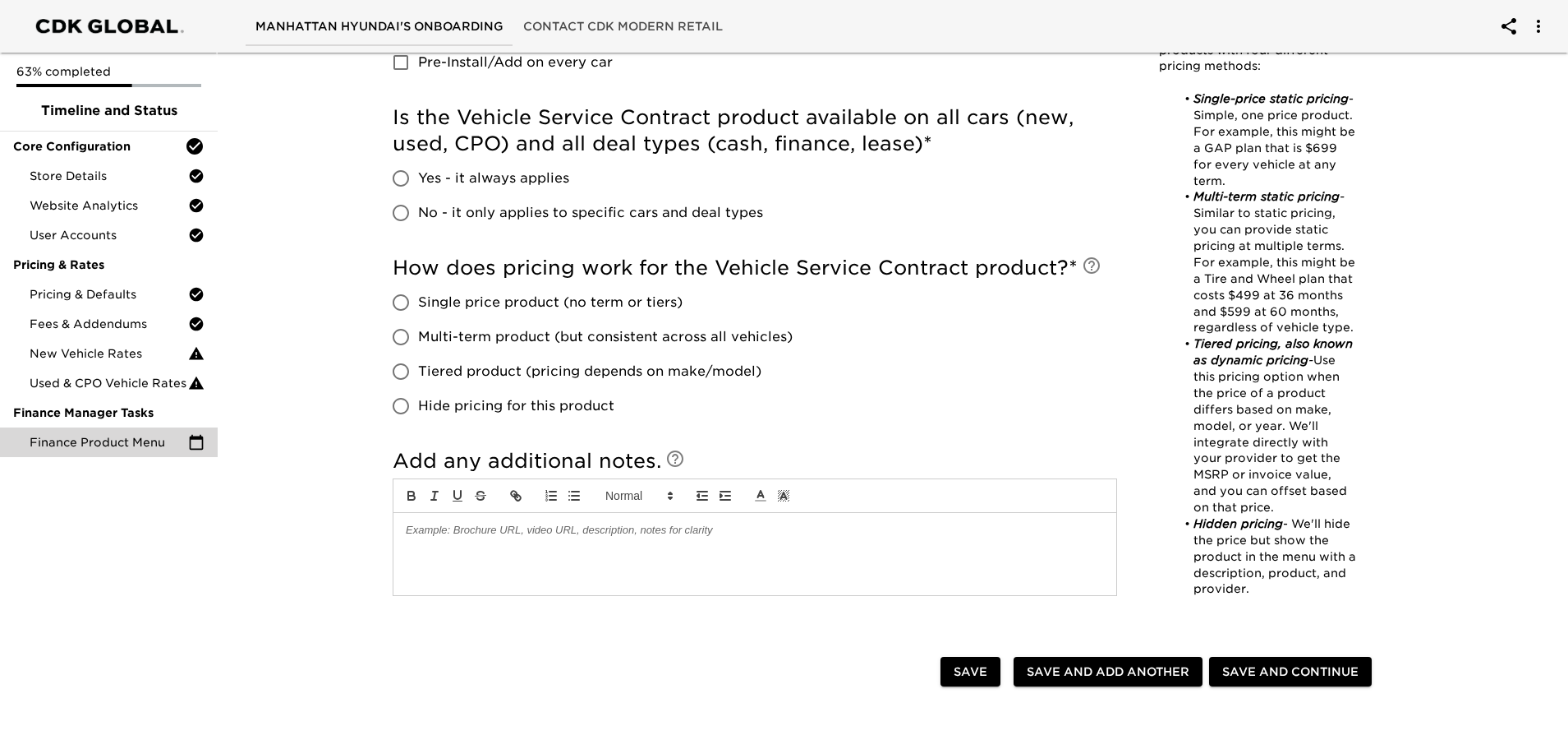
scroll to position [658, 0]
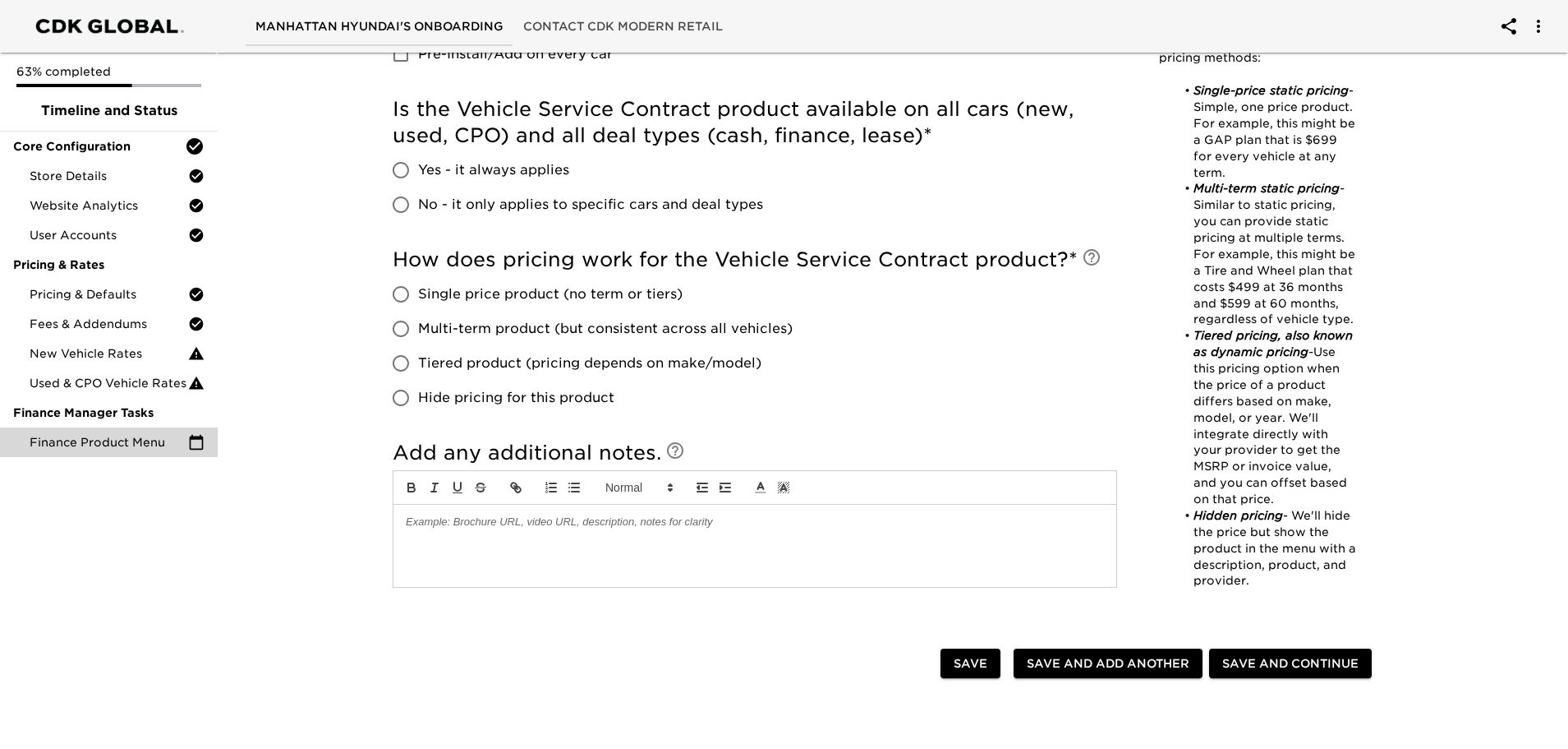
click at [517, 366] on span "Tiered product (pricing depends on make/model)" at bounding box center [589, 363] width 343 height 20
click at [418, 366] on input "Tiered product (pricing depends on make/model)" at bounding box center [400, 363] width 35 height 35
radio input "true"
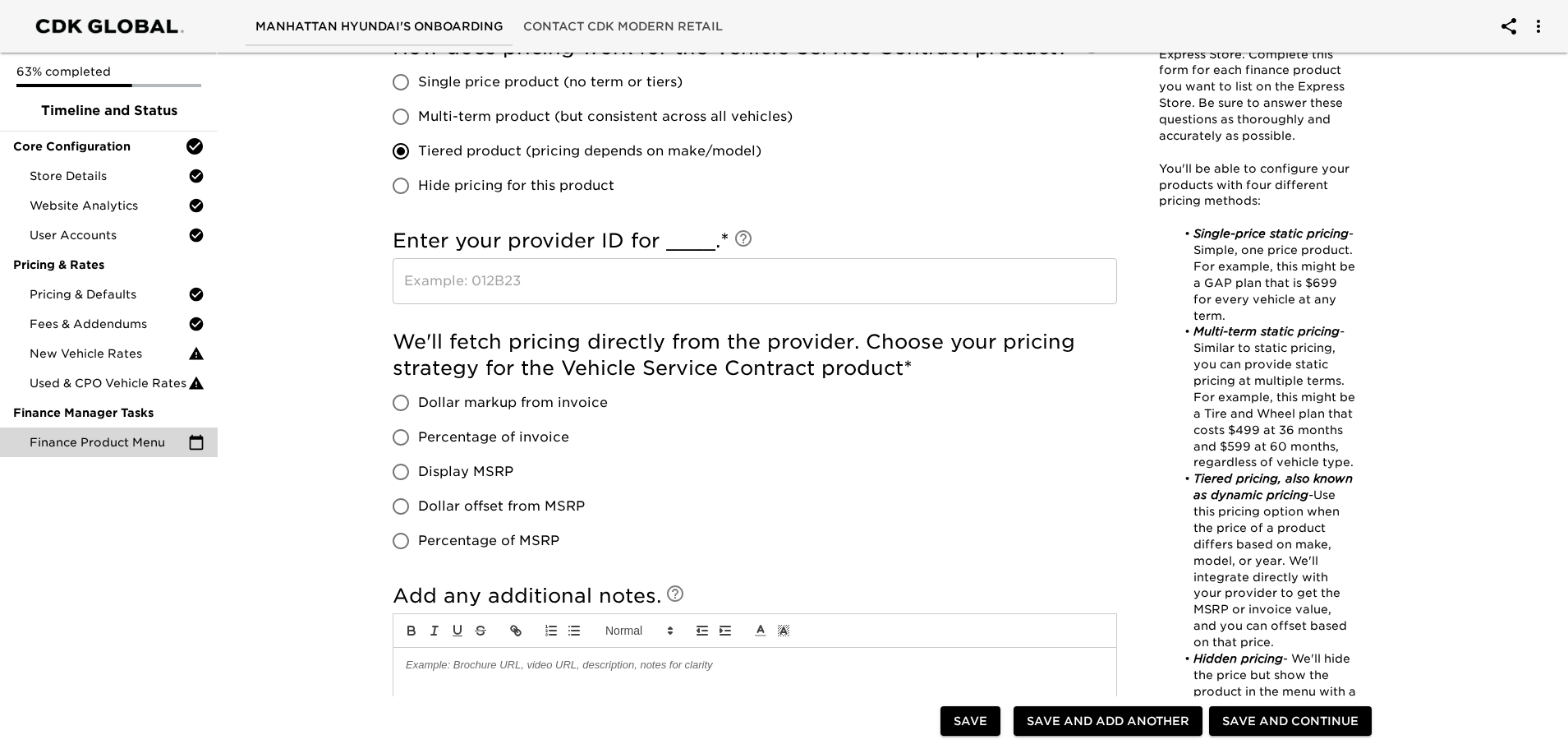
scroll to position [904, 0]
